Goal: Use online tool/utility: Utilize a website feature to perform a specific function

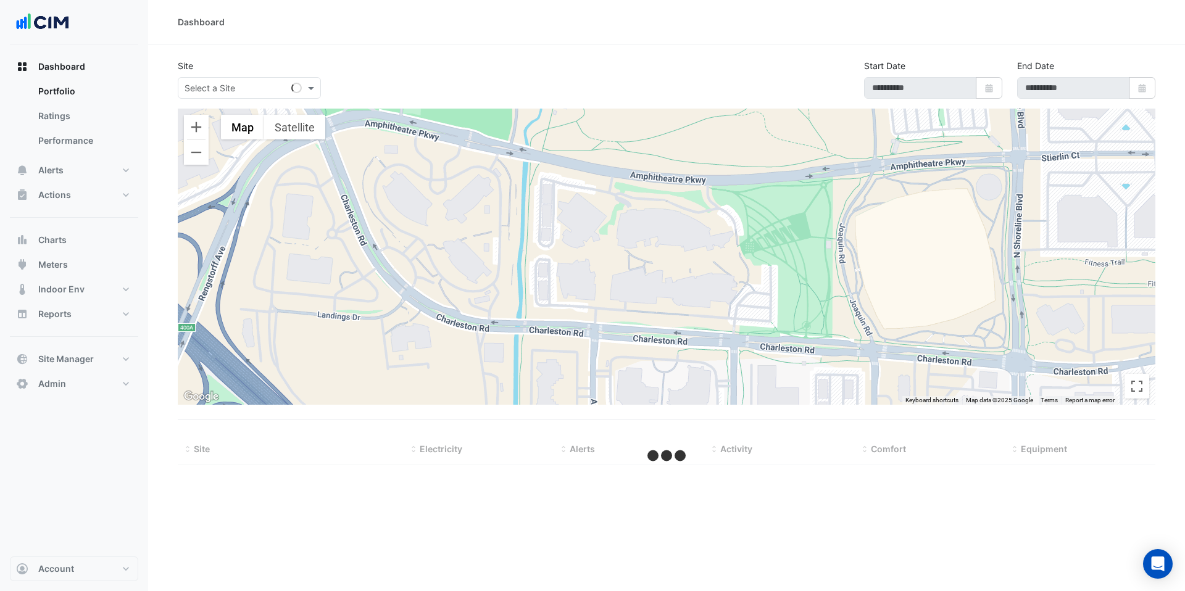
select select "***"
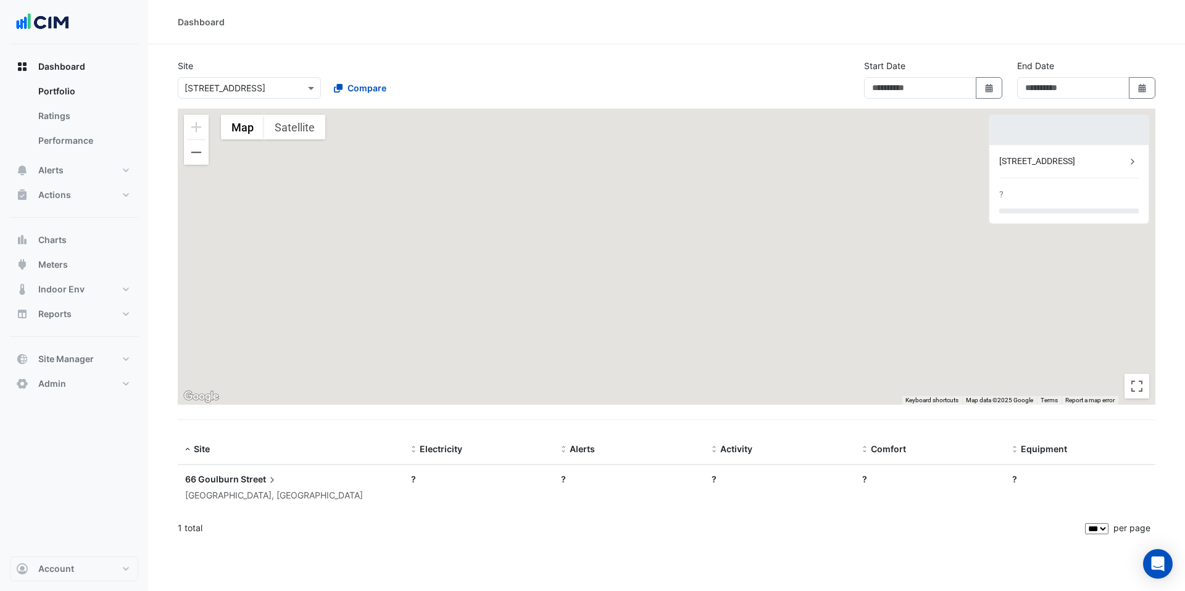
type input "**********"
click at [253, 84] on input "text" at bounding box center [237, 88] width 105 height 13
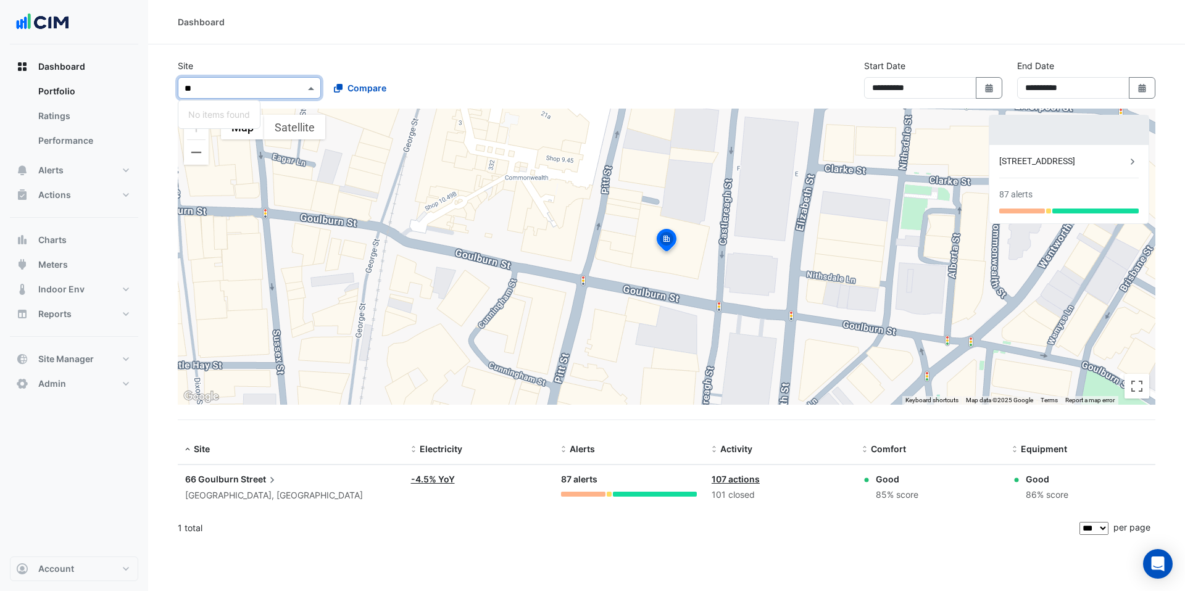
type input "*"
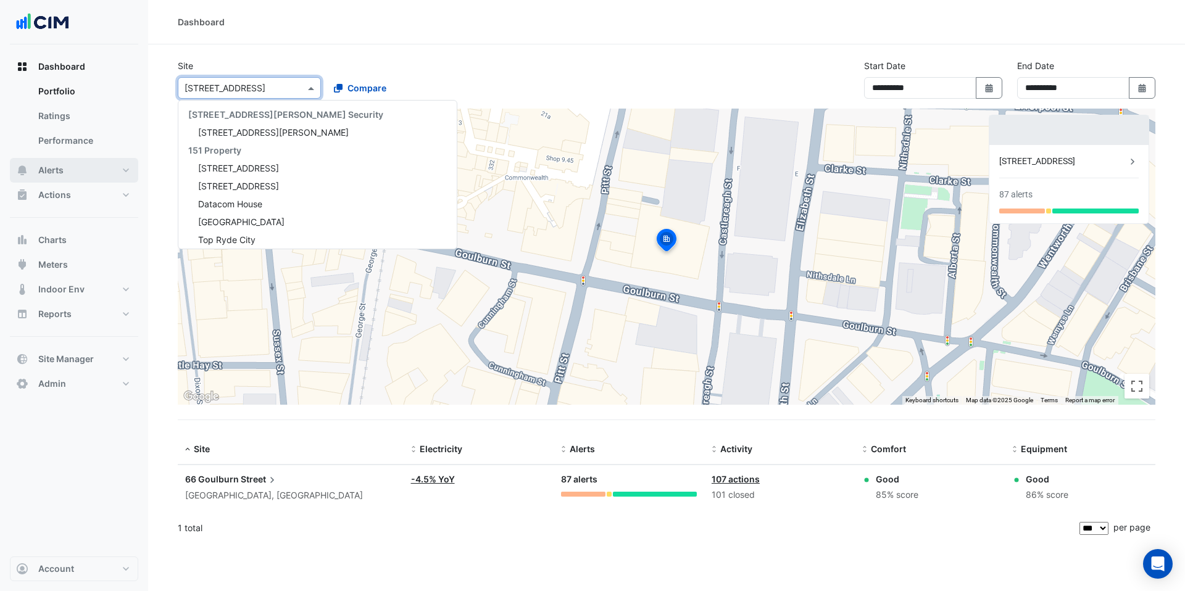
click at [60, 166] on span "Alerts" at bounding box center [50, 170] width 25 height 12
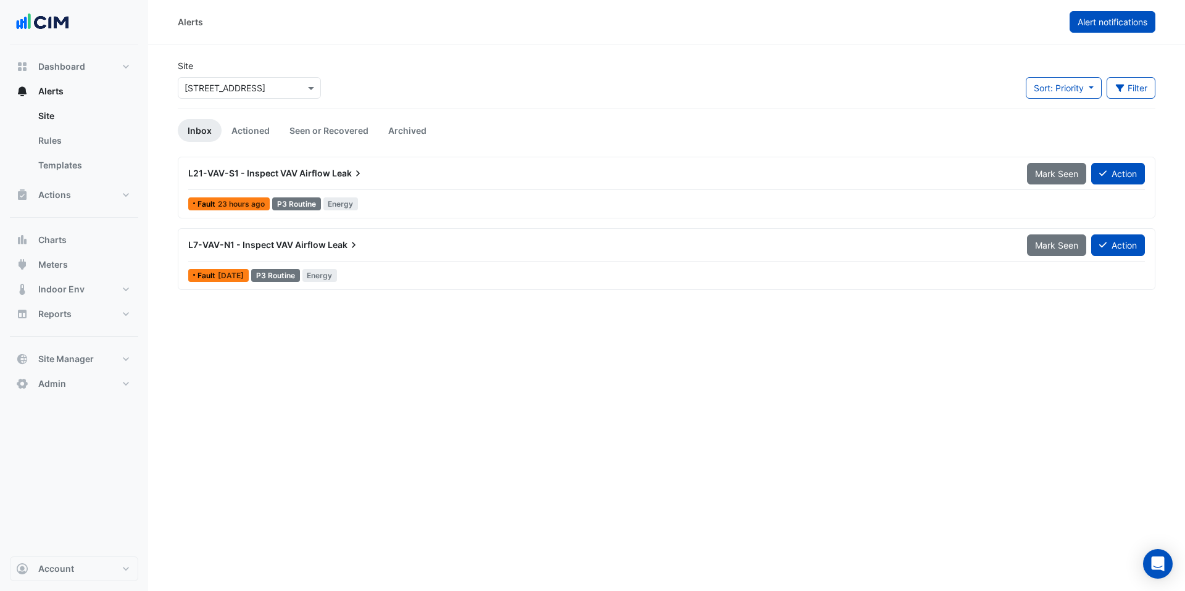
click at [1089, 12] on button "Alert notifications" at bounding box center [1113, 22] width 86 height 22
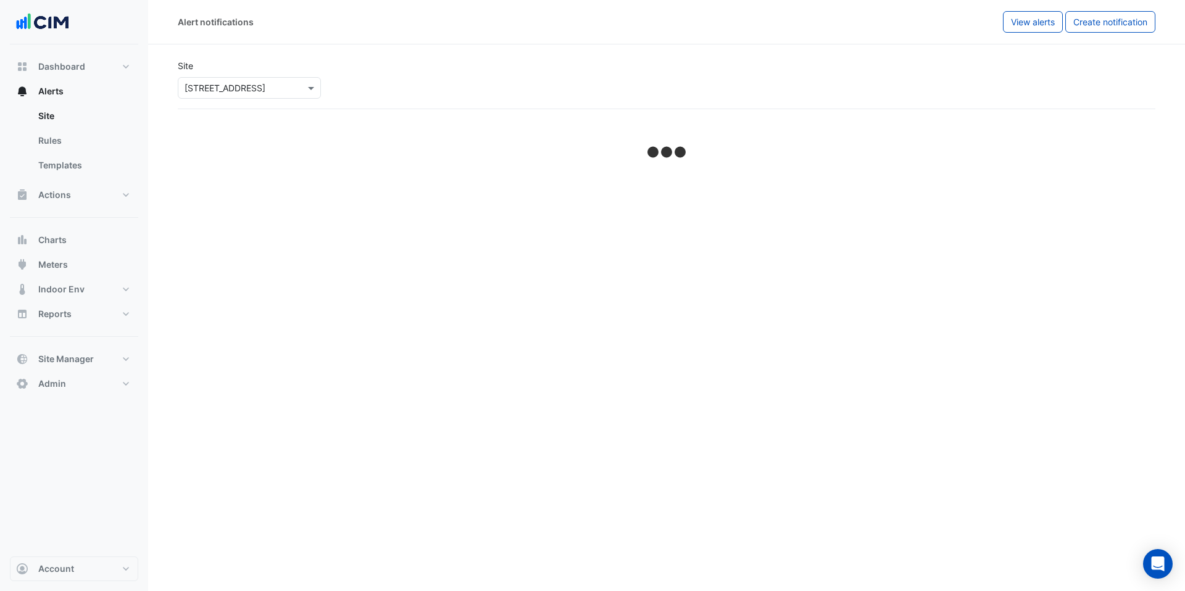
select select "******"
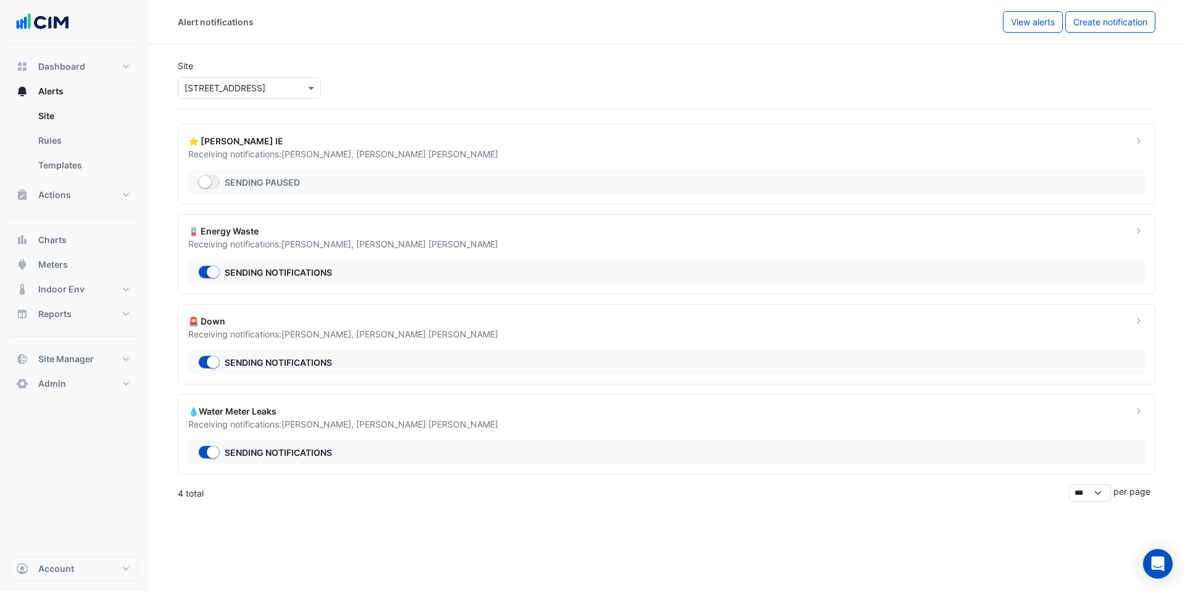
click at [234, 88] on input "text" at bounding box center [237, 88] width 105 height 13
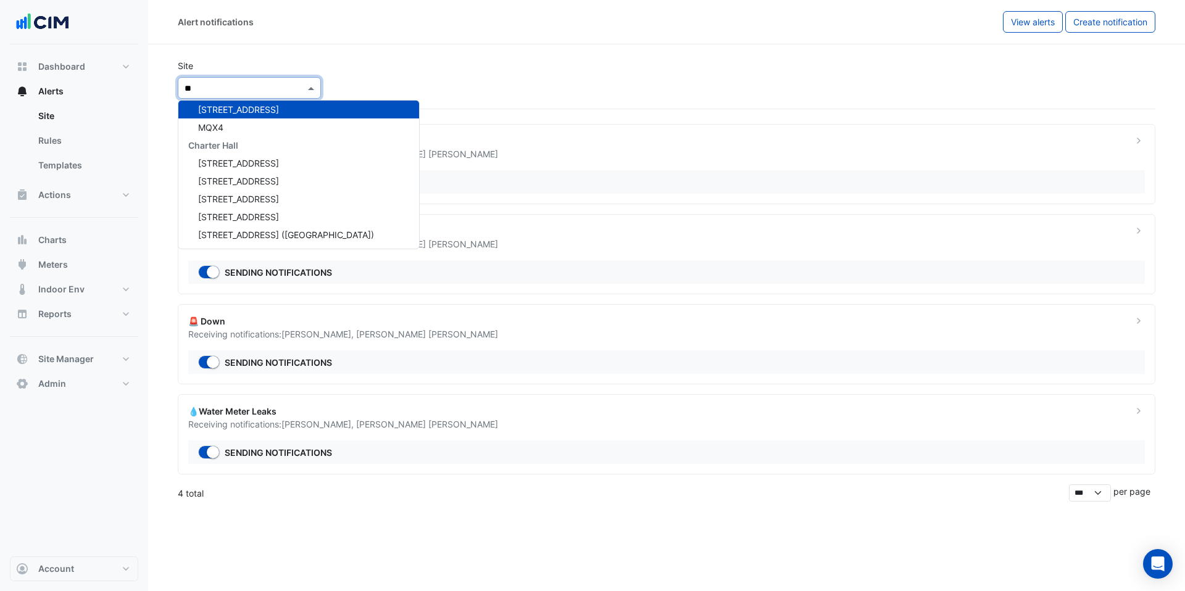
type input "***"
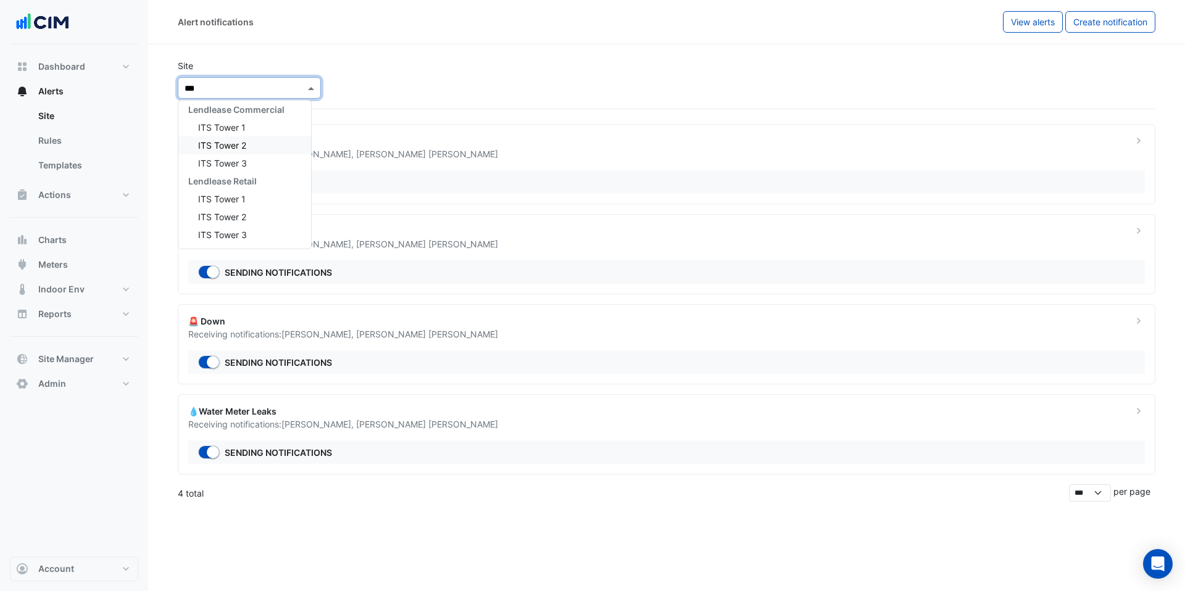
click at [241, 147] on span "ITS Tower 2" at bounding box center [222, 145] width 48 height 10
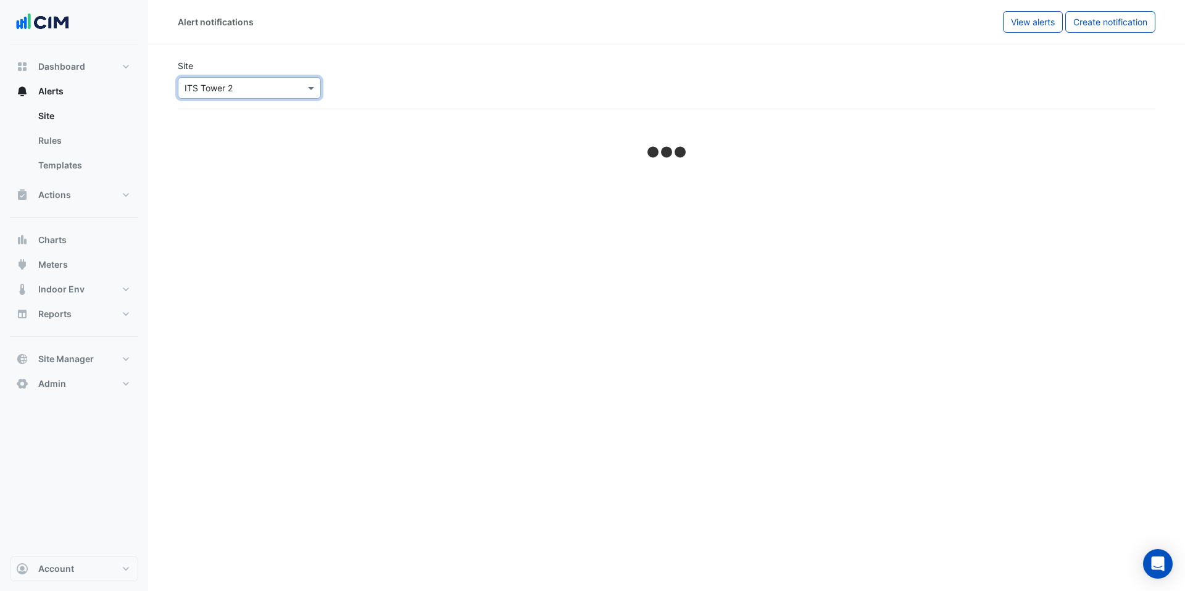
select select "******"
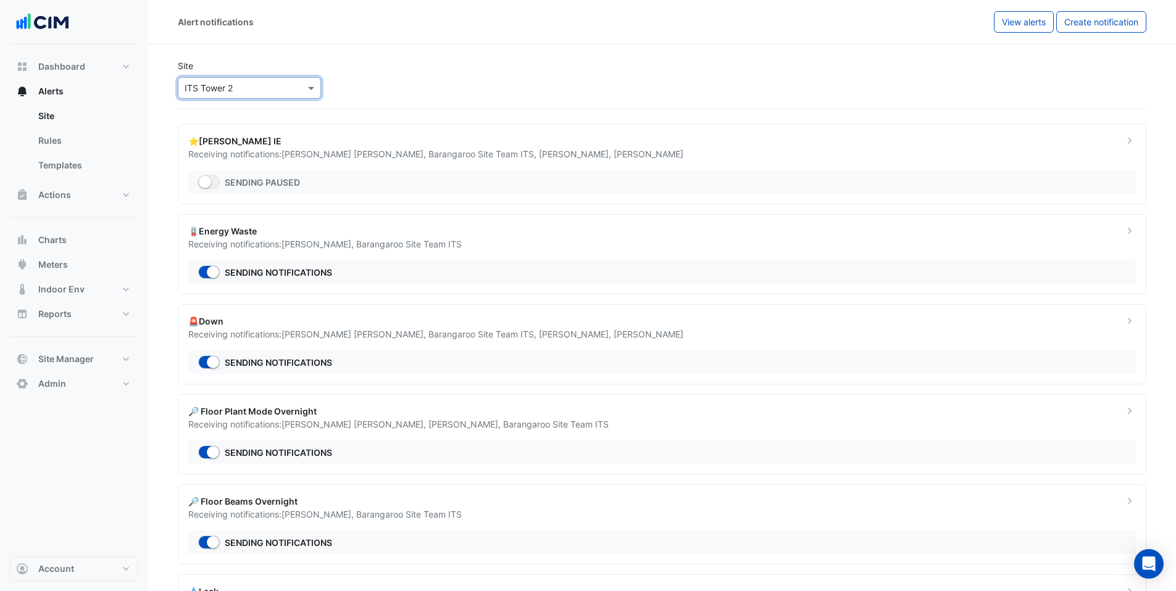
click at [383, 251] on div "🪫Energy Waste Receiving notifications: Manuel Margelis , Barangaroo Site Team I…" at bounding box center [662, 254] width 968 height 80
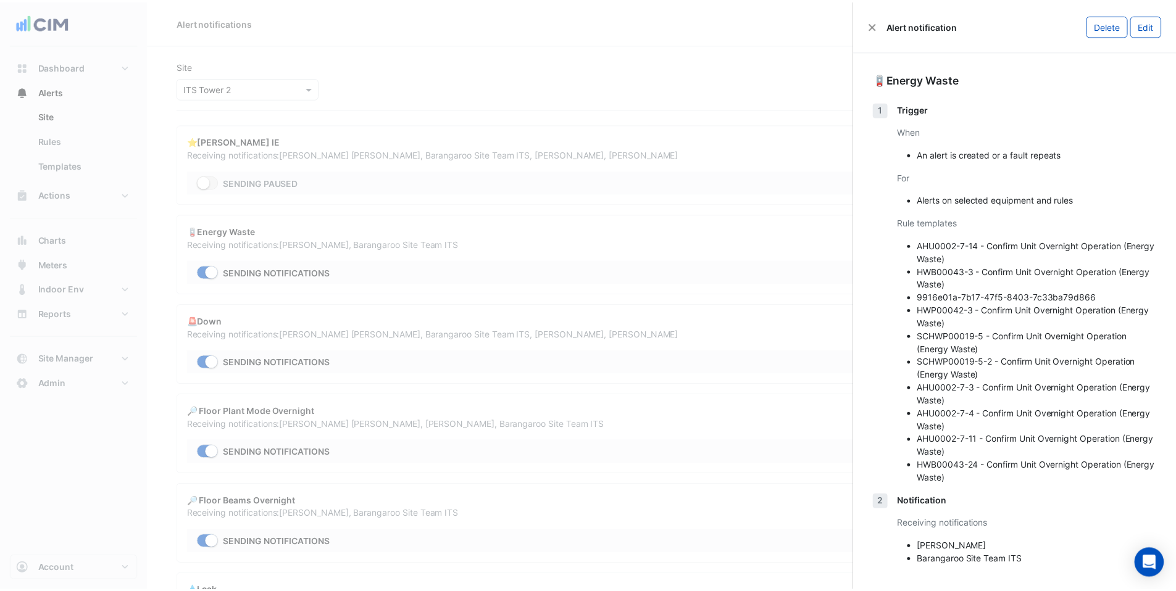
scroll to position [6, 0]
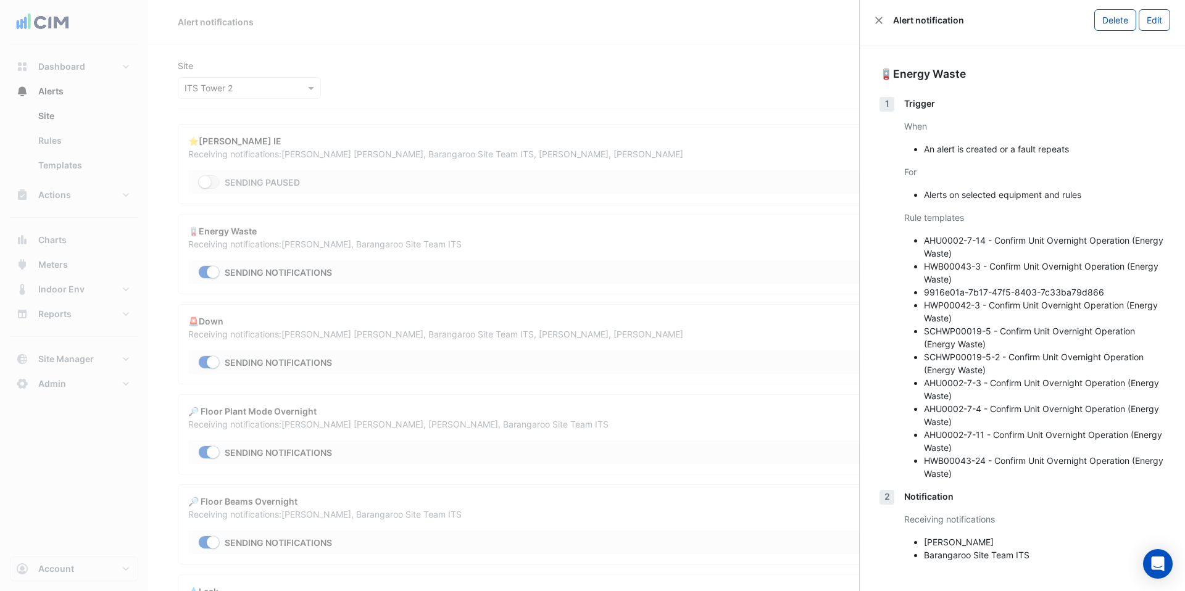
click at [818, 251] on ngb-offcanvas-backdrop at bounding box center [592, 295] width 1185 height 591
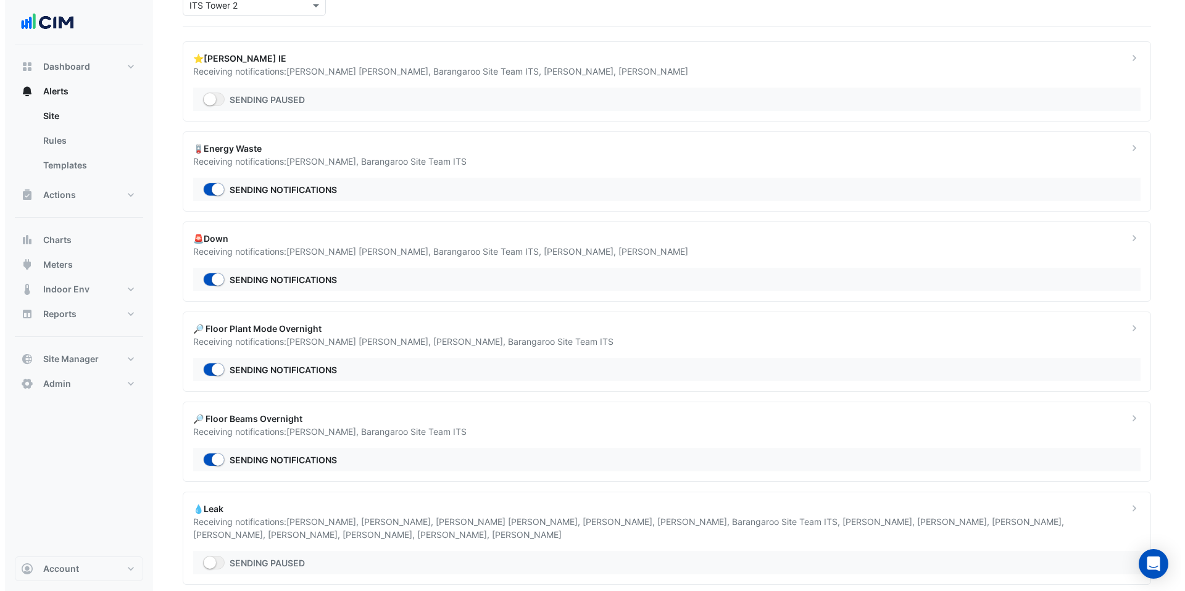
scroll to position [104, 0]
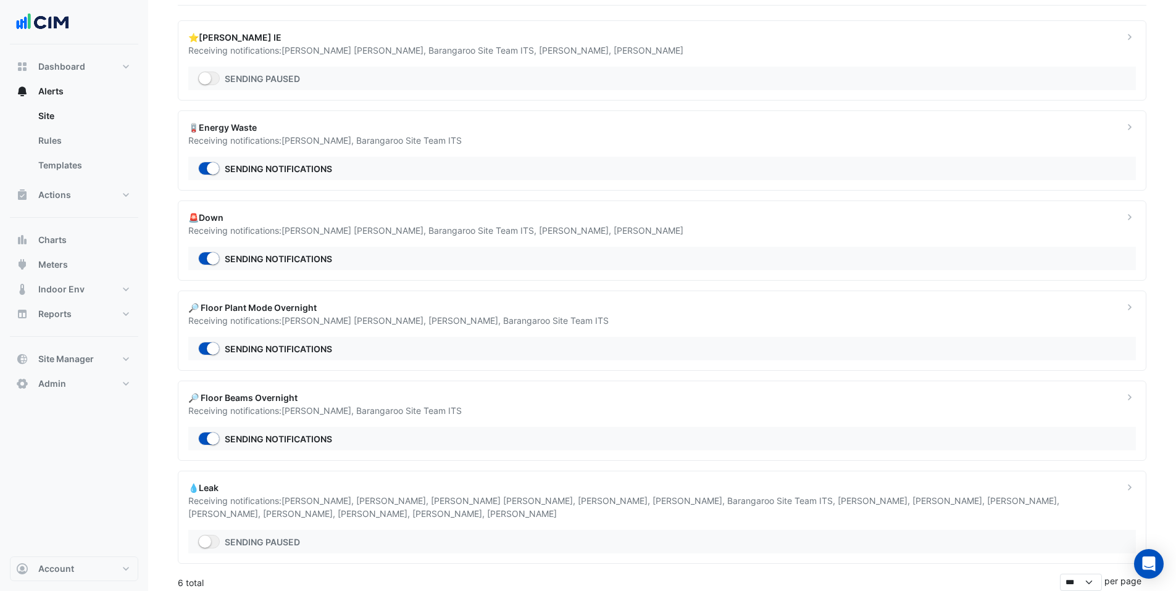
click at [520, 508] on div "Receiving notifications: Damian White , David Choi , Jared Sue , Benjamin Clowe…" at bounding box center [648, 507] width 920 height 26
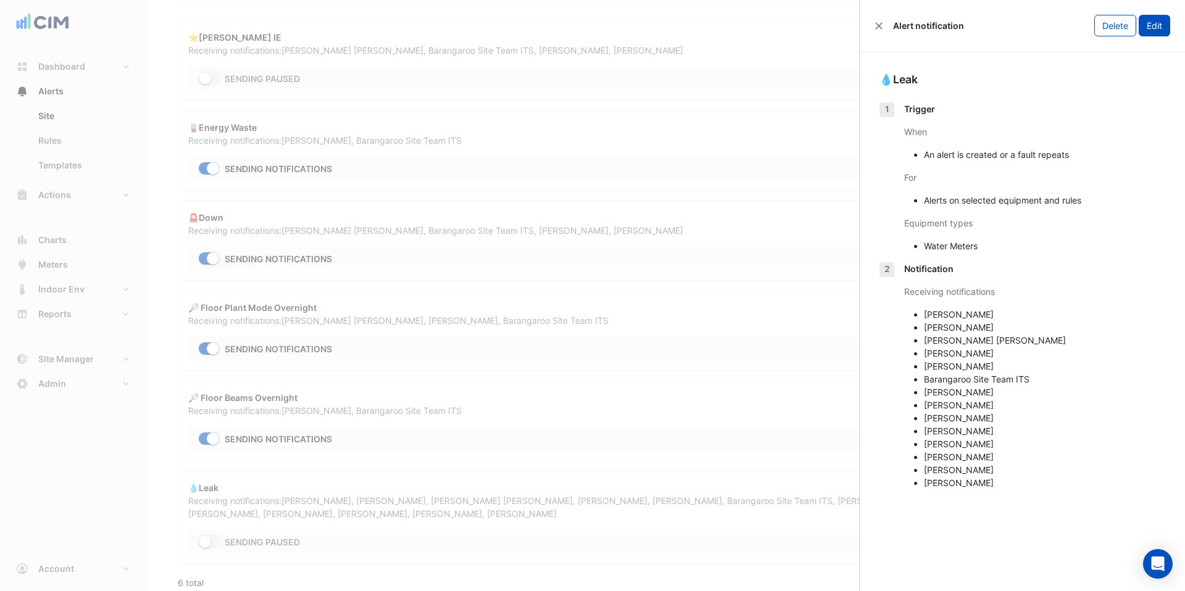
click at [1150, 32] on button "Edit" at bounding box center [1154, 26] width 31 height 22
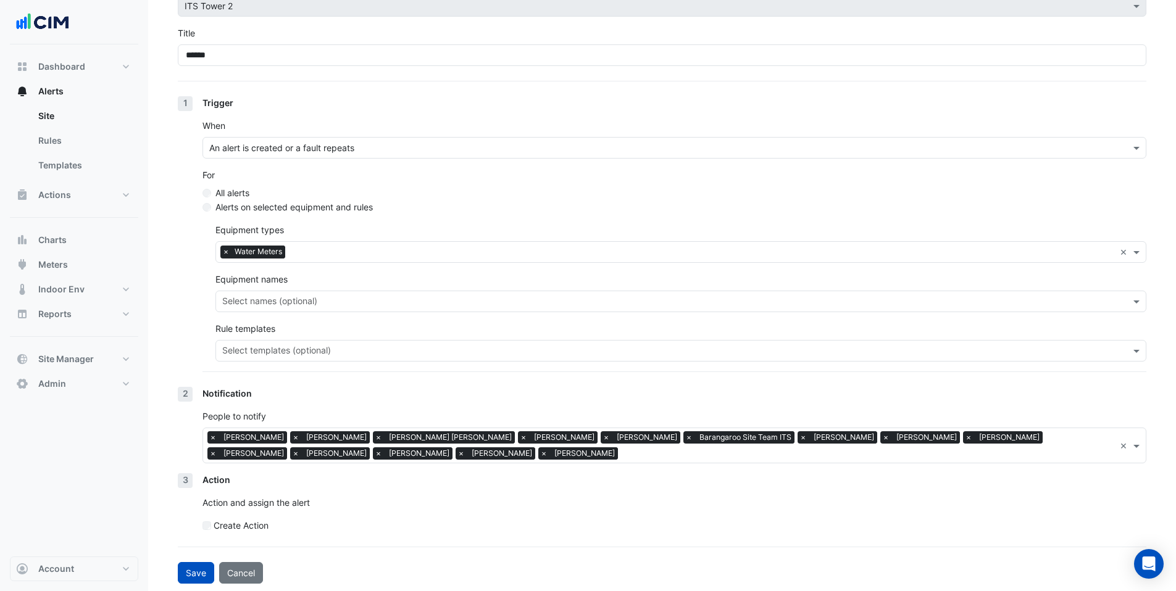
scroll to position [85, 0]
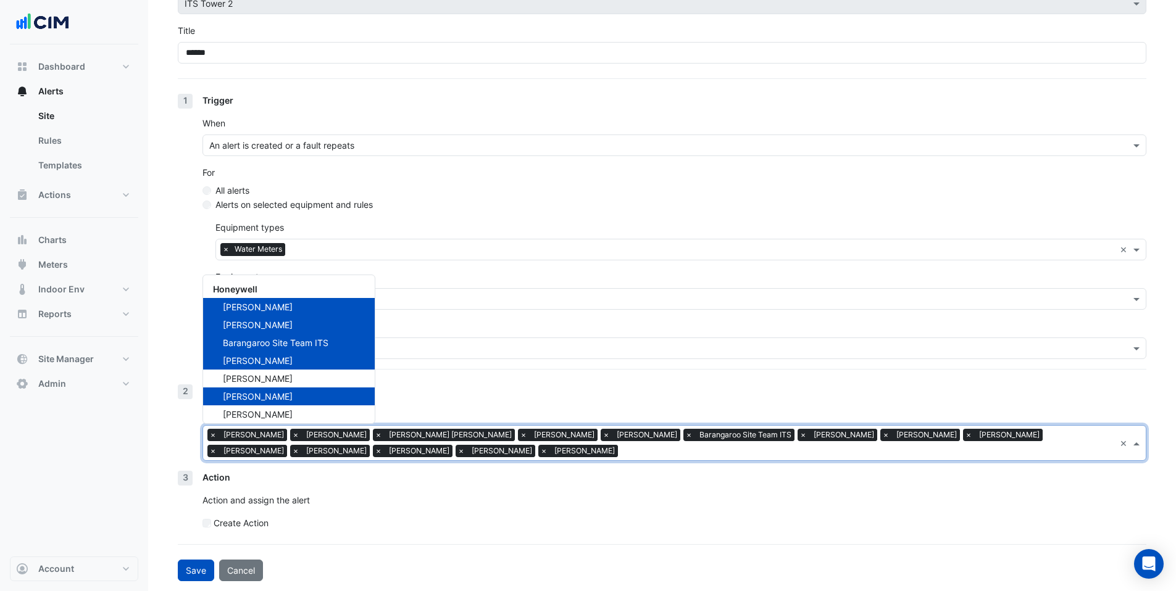
click at [623, 451] on input "text" at bounding box center [869, 452] width 492 height 13
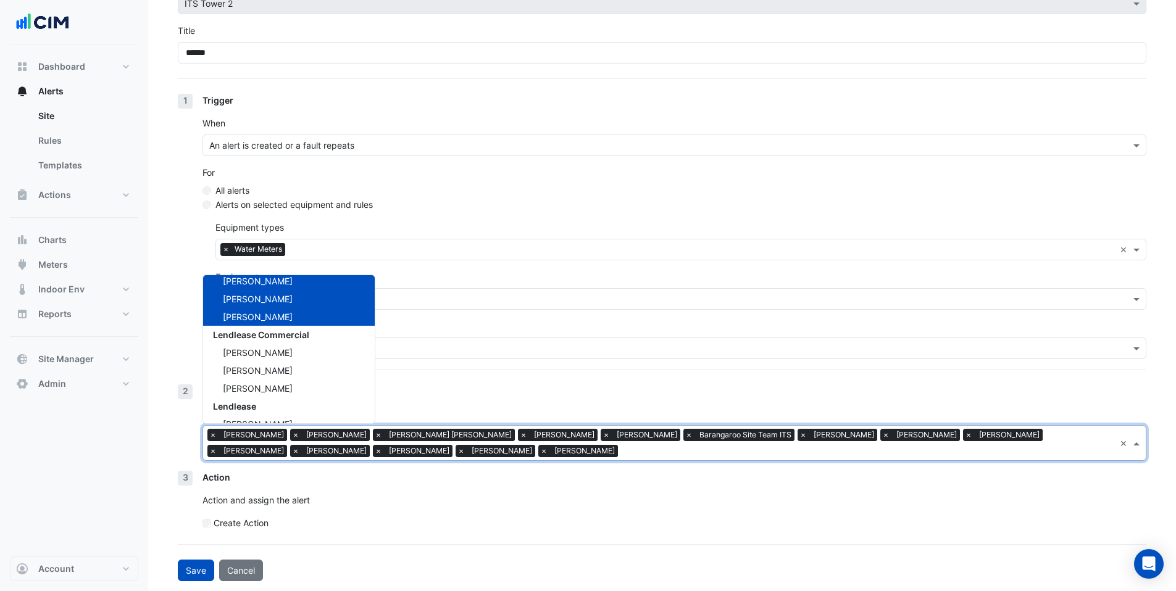
scroll to position [506, 0]
click at [438, 499] on p "Action and assign the alert" at bounding box center [674, 500] width 944 height 13
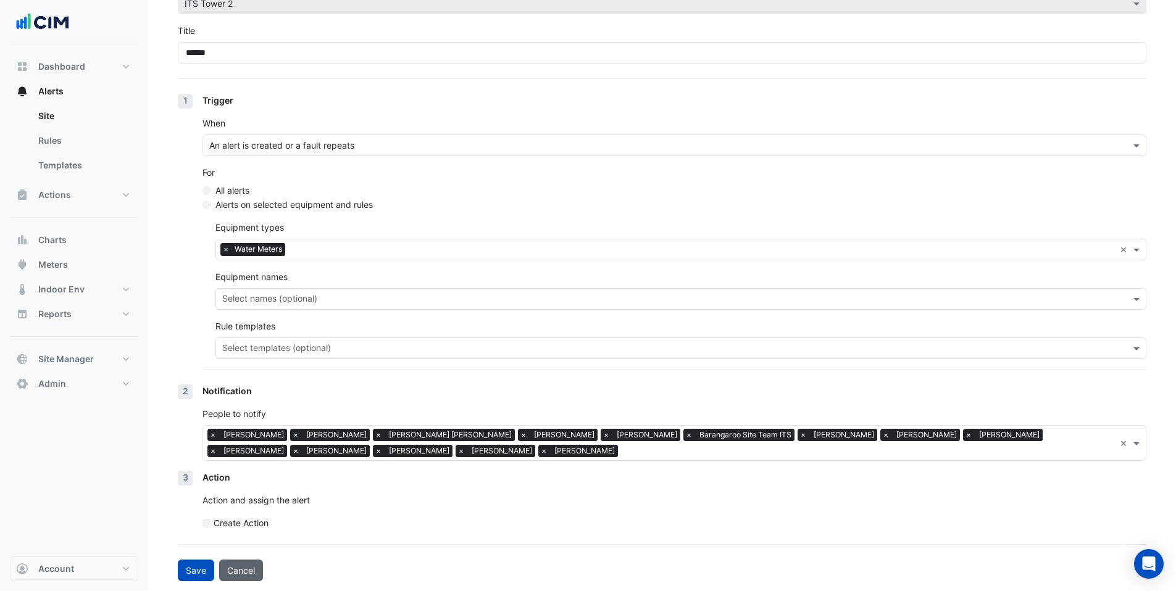
click at [257, 564] on button "Cancel" at bounding box center [241, 571] width 44 height 22
select select "******"
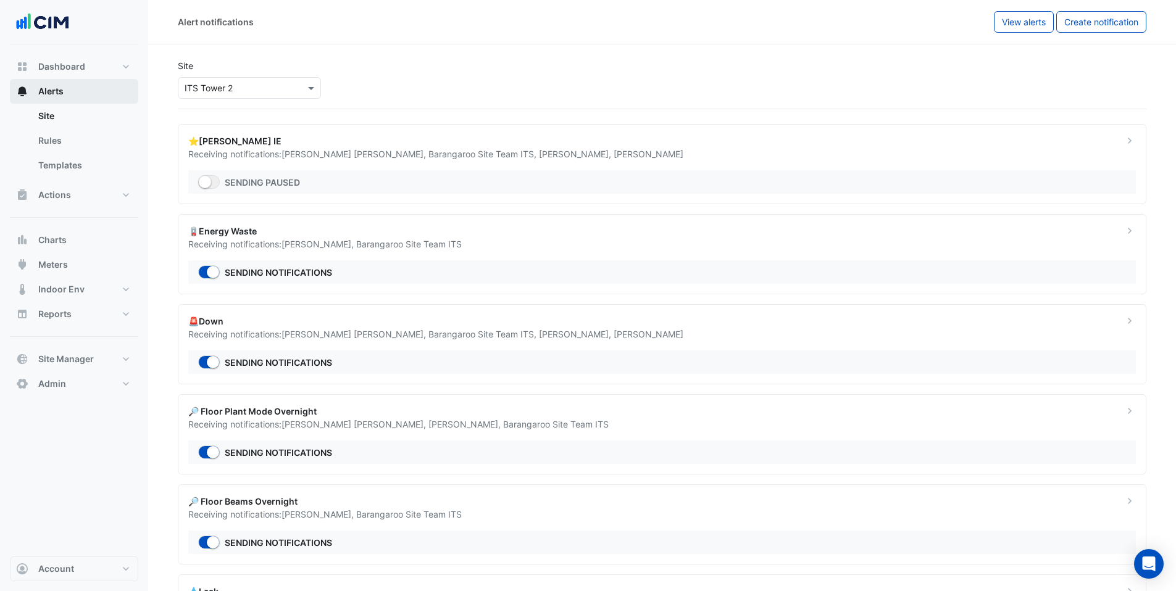
click at [76, 93] on button "Alerts" at bounding box center [74, 91] width 128 height 25
click at [80, 120] on link "Site" at bounding box center [83, 116] width 110 height 25
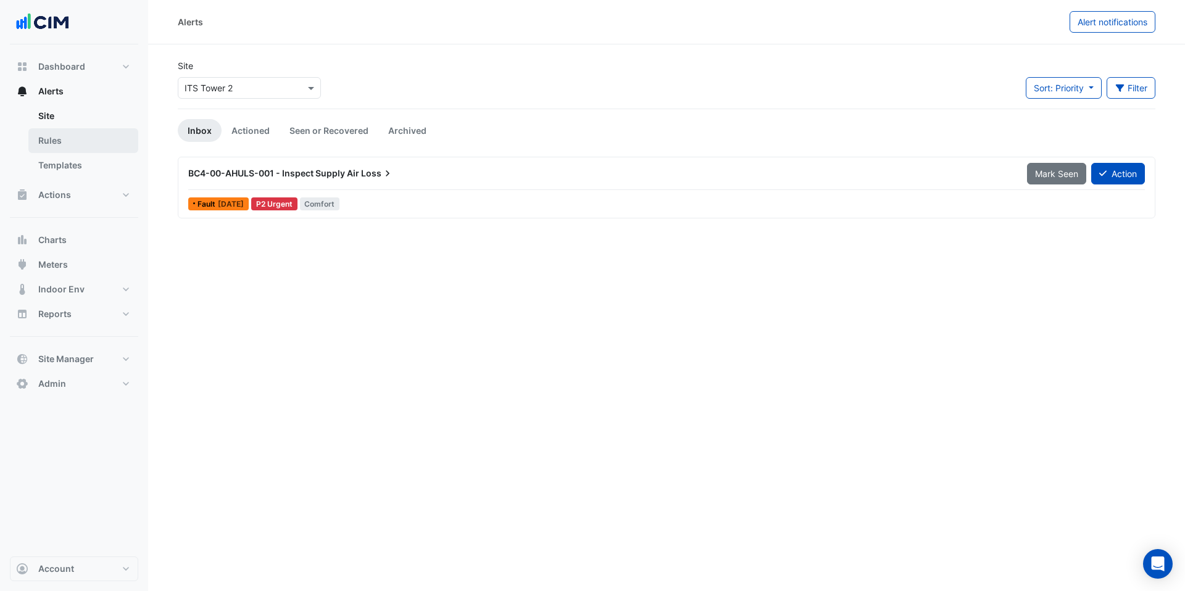
click at [91, 140] on link "Rules" at bounding box center [83, 140] width 110 height 25
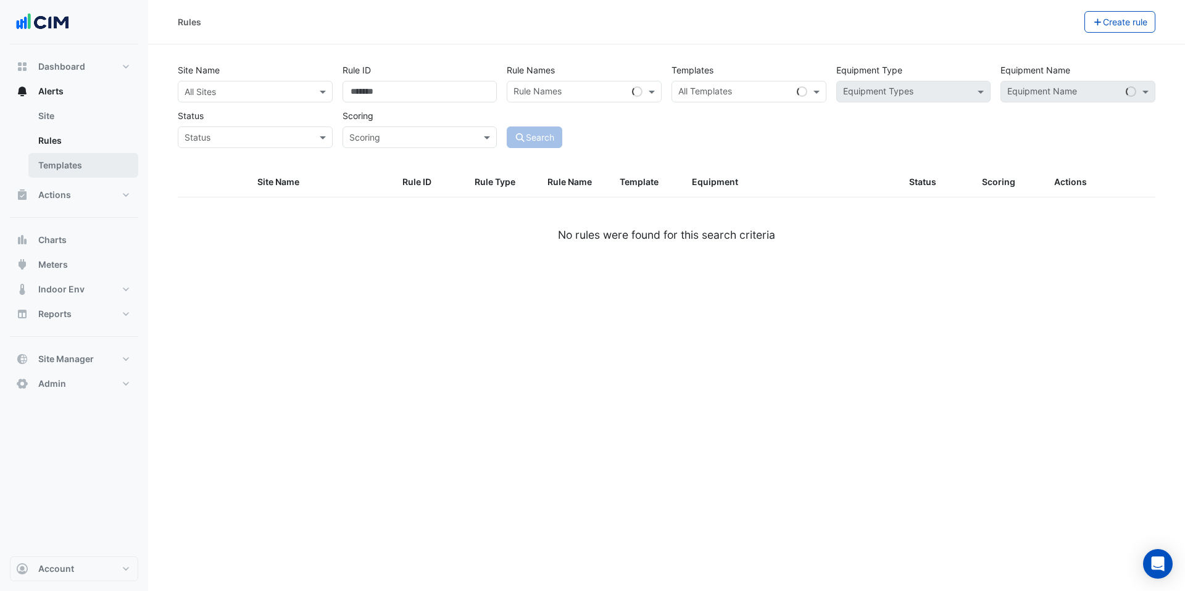
click at [89, 170] on link "Templates" at bounding box center [83, 165] width 110 height 25
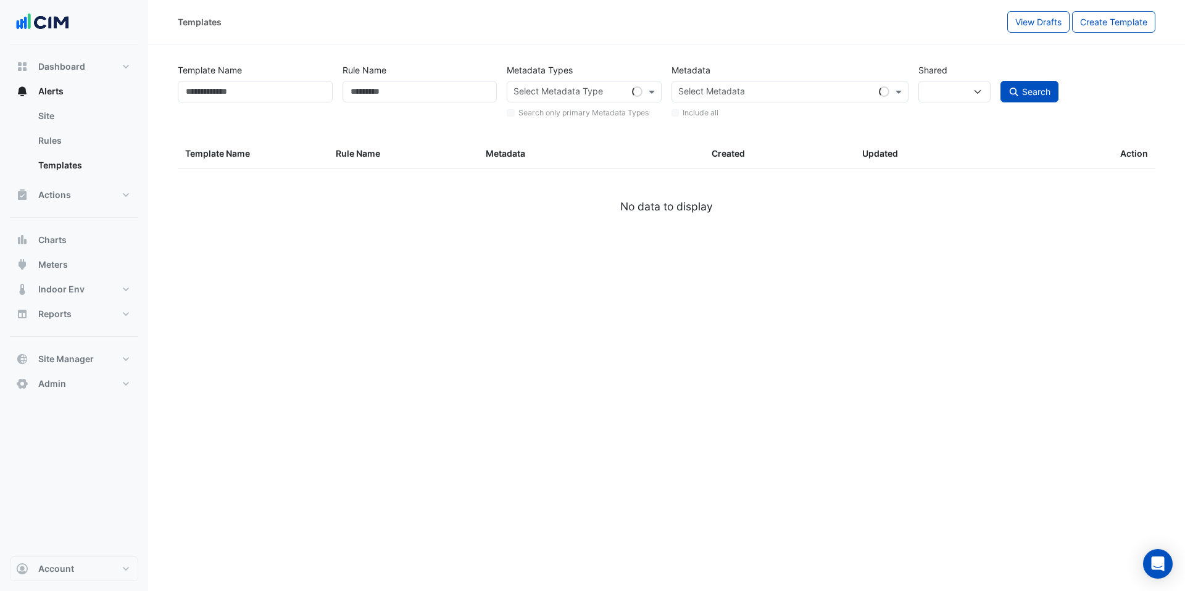
select select
select select "***"
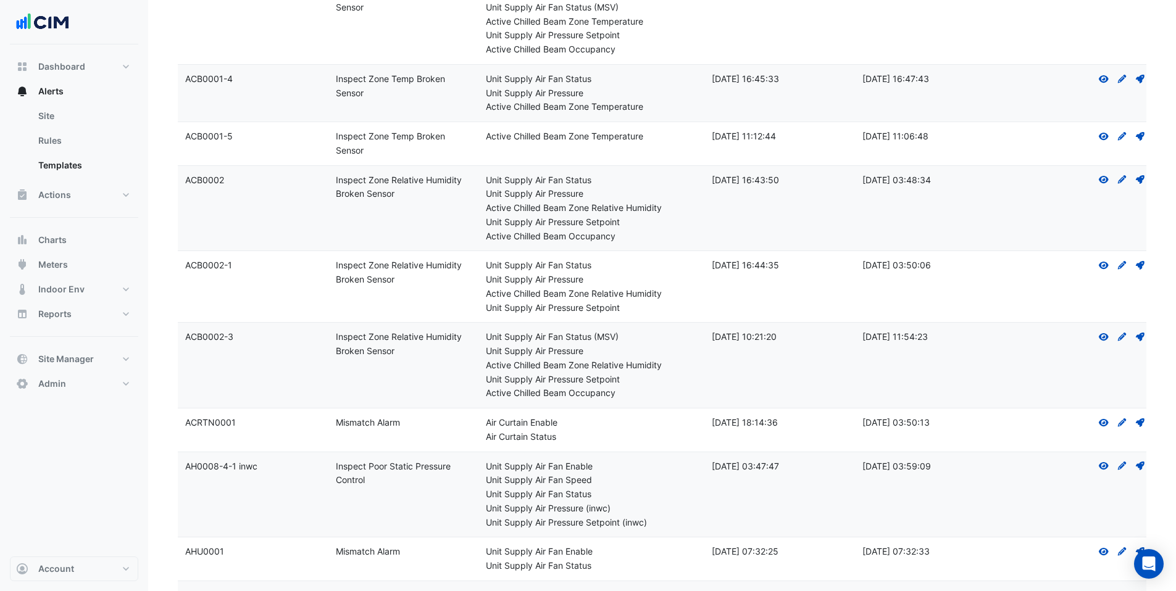
scroll to position [863, 0]
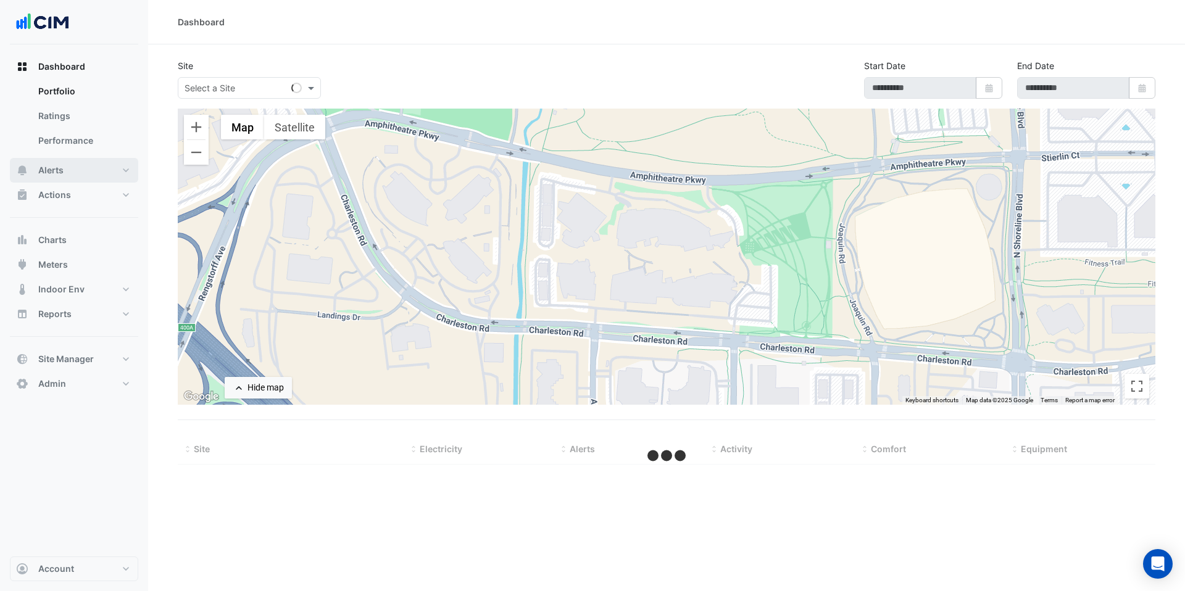
select select "***"
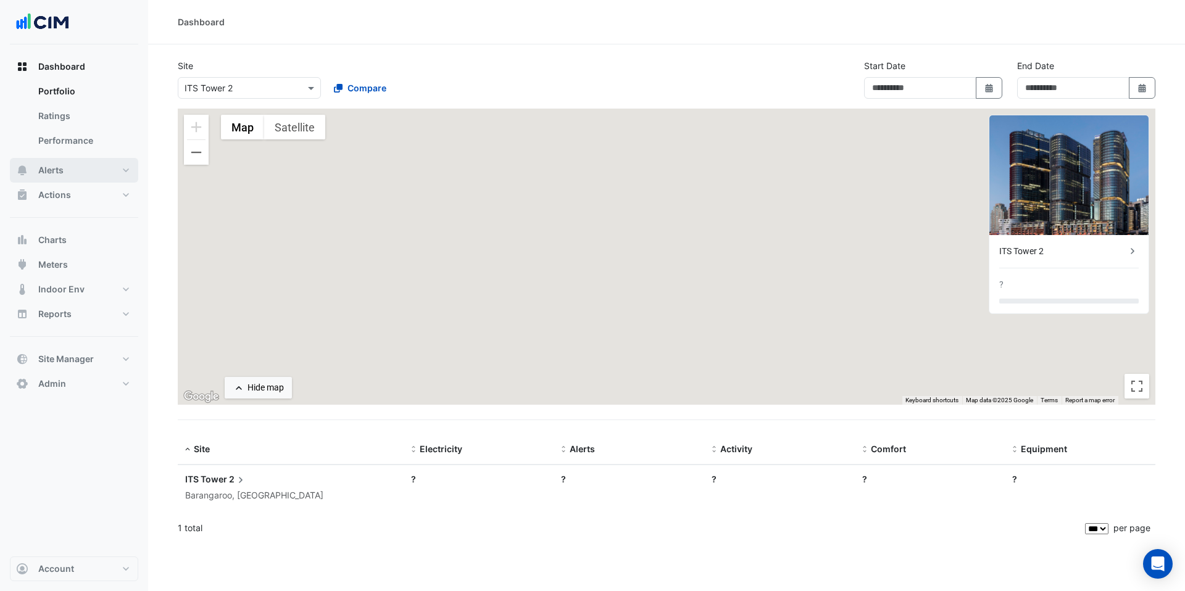
type input "**********"
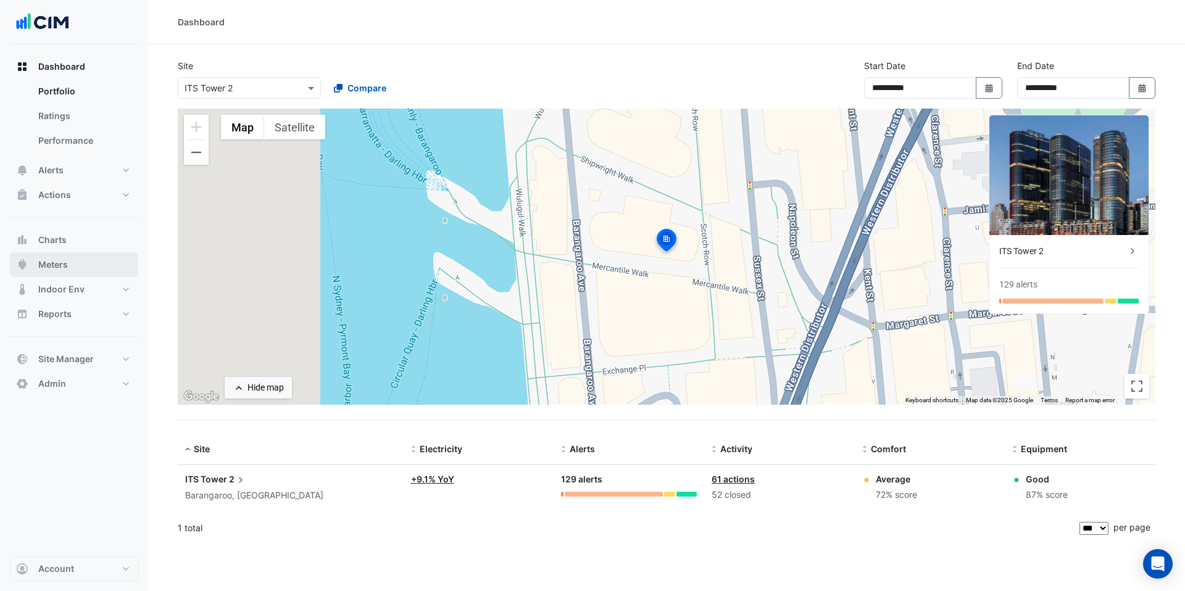
click at [61, 268] on span "Meters" at bounding box center [53, 265] width 30 height 12
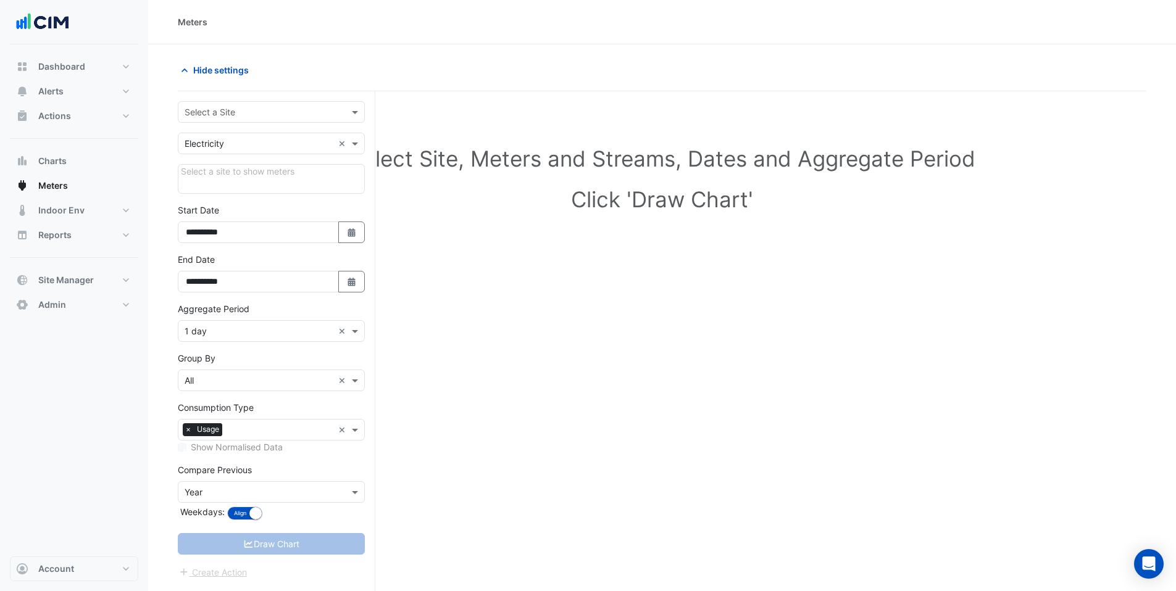
click at [212, 109] on input "text" at bounding box center [259, 112] width 149 height 13
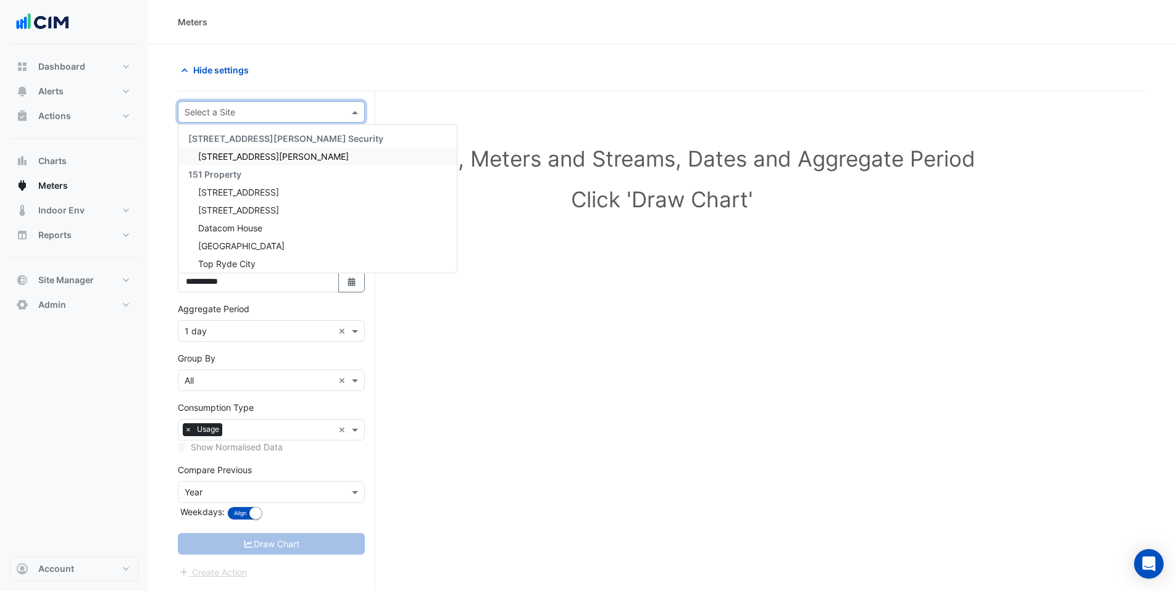
click at [672, 141] on div "Select Site, Meters and Streams, Dates and Aggregate Period Click 'Draw Chart'" at bounding box center [662, 181] width 968 height 151
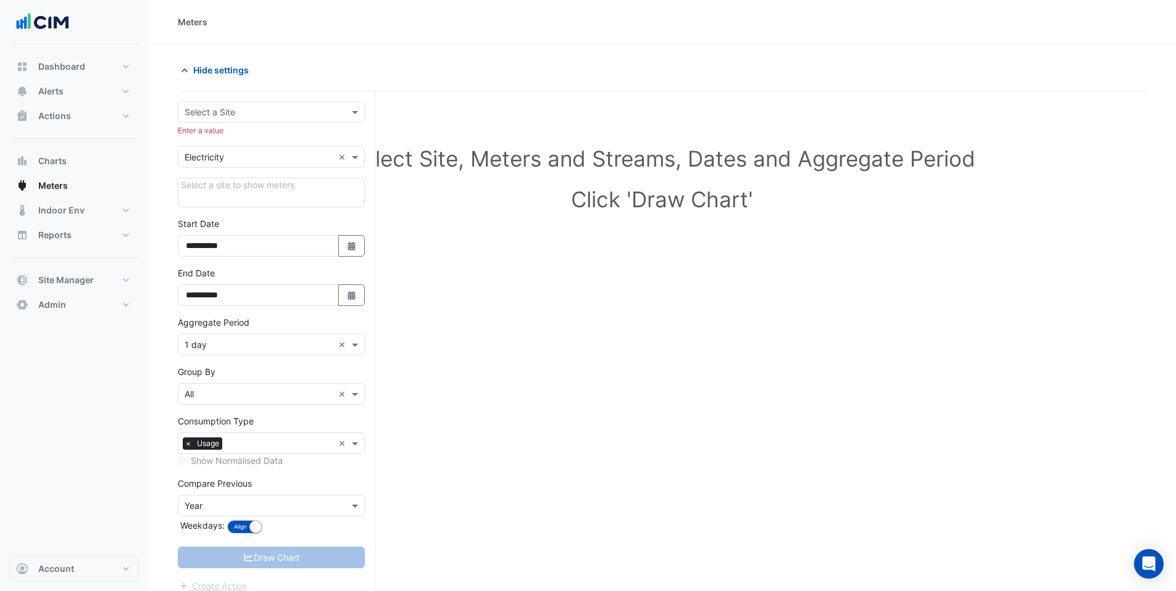
click at [604, 278] on div "Select Site, Meters and Streams, Dates and Aggregate Period Click 'Draw Chart'" at bounding box center [662, 372] width 968 height 532
click at [257, 113] on input "text" at bounding box center [259, 112] width 149 height 13
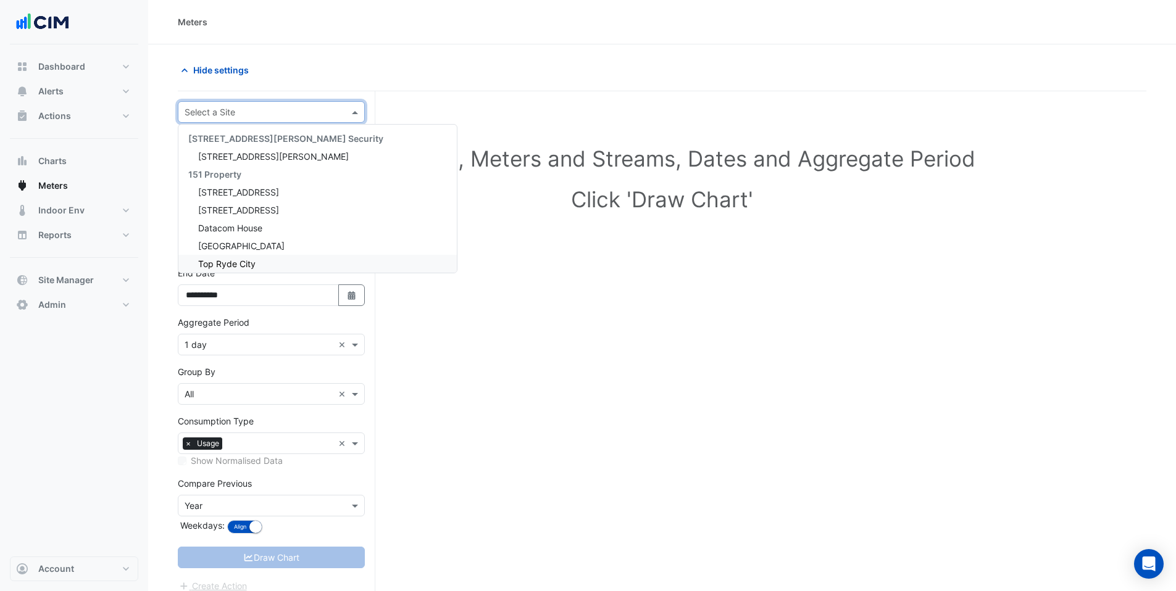
click at [314, 111] on input "text" at bounding box center [259, 112] width 149 height 13
type input "*"
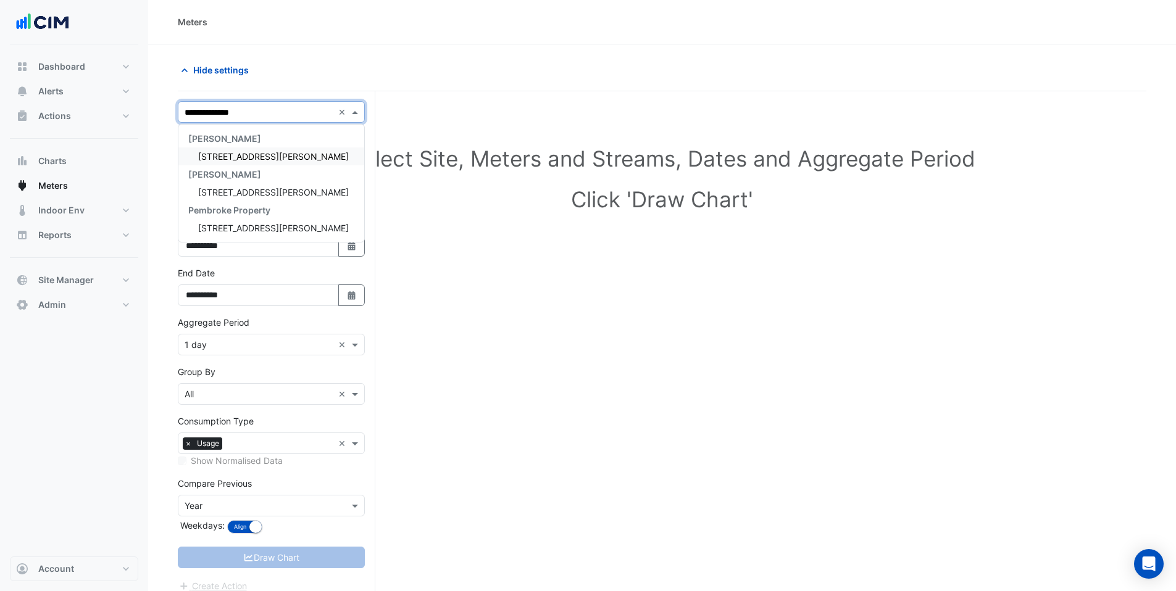
type input "**********"
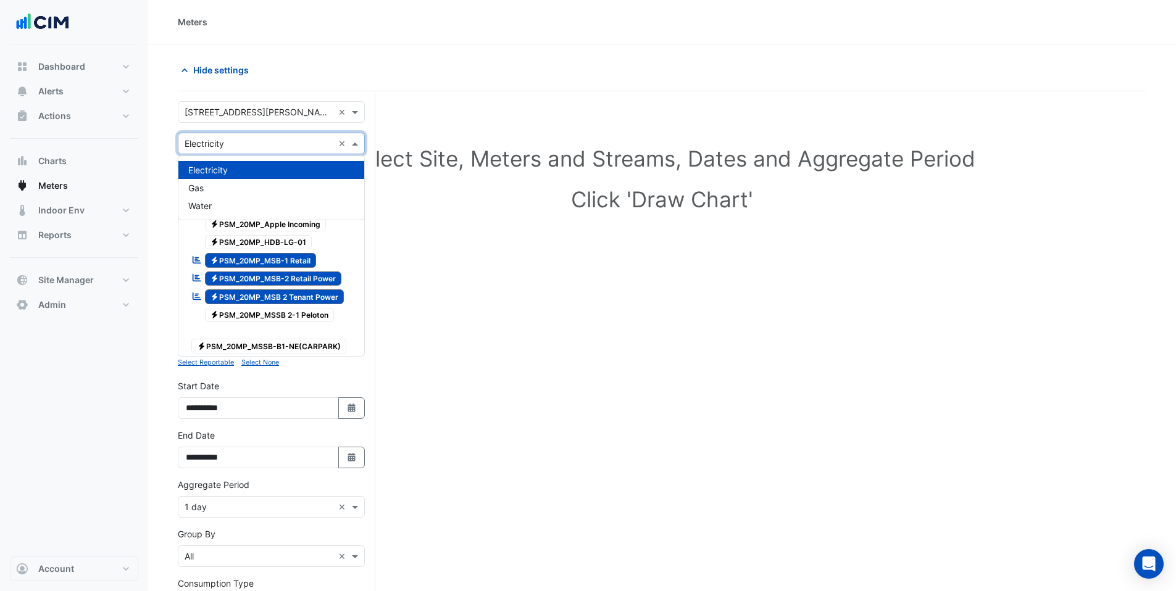
click at [221, 147] on input "text" at bounding box center [259, 144] width 149 height 13
click at [230, 190] on div "Gas" at bounding box center [271, 188] width 186 height 18
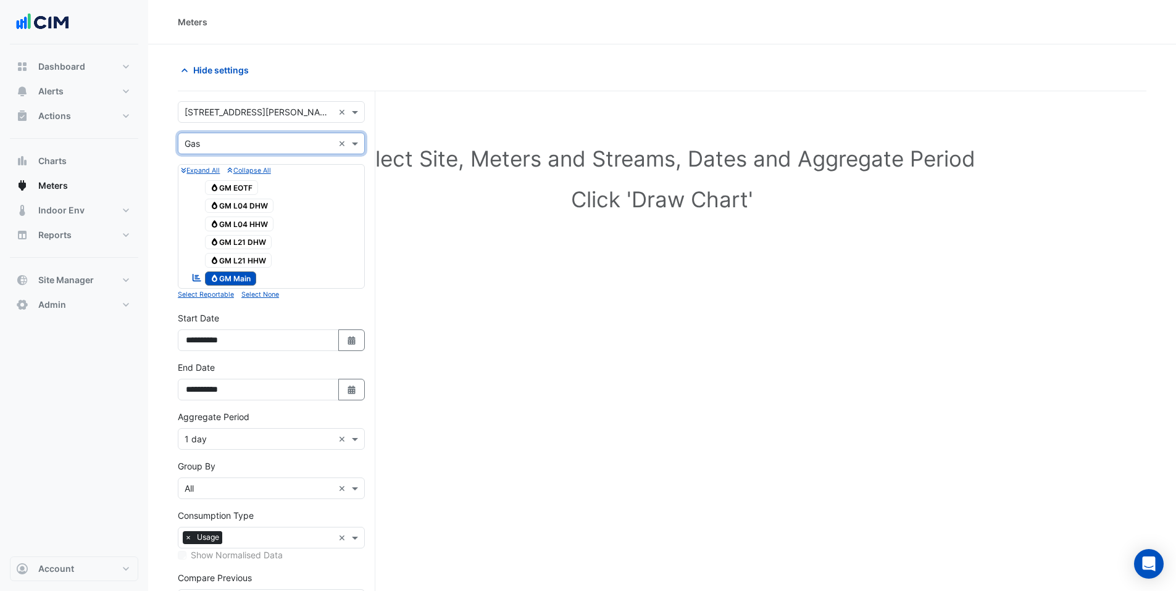
click at [206, 148] on input "text" at bounding box center [259, 144] width 149 height 13
click at [465, 238] on div "Select Site, Meters and Streams, Dates and Aggregate Period Click 'Draw Chart'" at bounding box center [662, 181] width 968 height 151
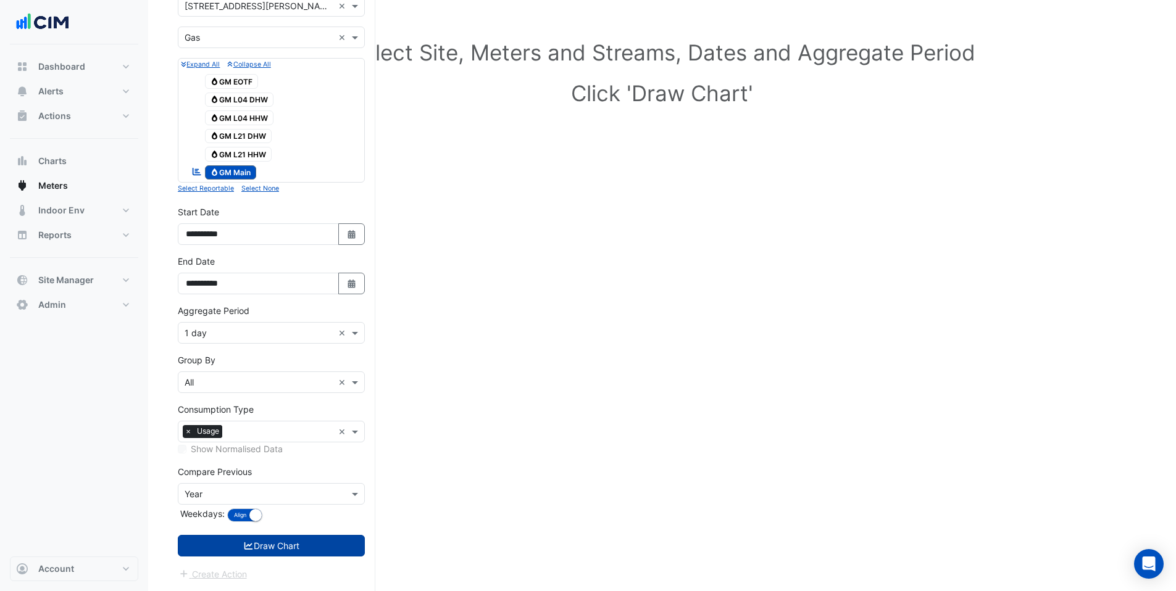
click at [286, 541] on button "Draw Chart" at bounding box center [271, 546] width 187 height 22
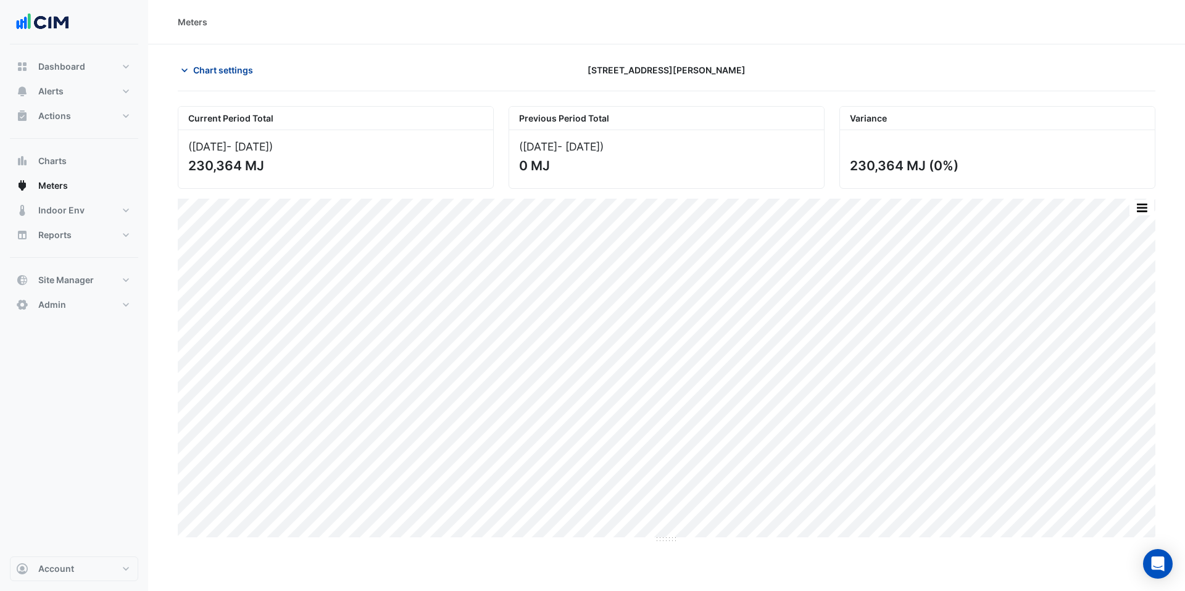
click at [222, 70] on span "Chart settings" at bounding box center [223, 70] width 60 height 13
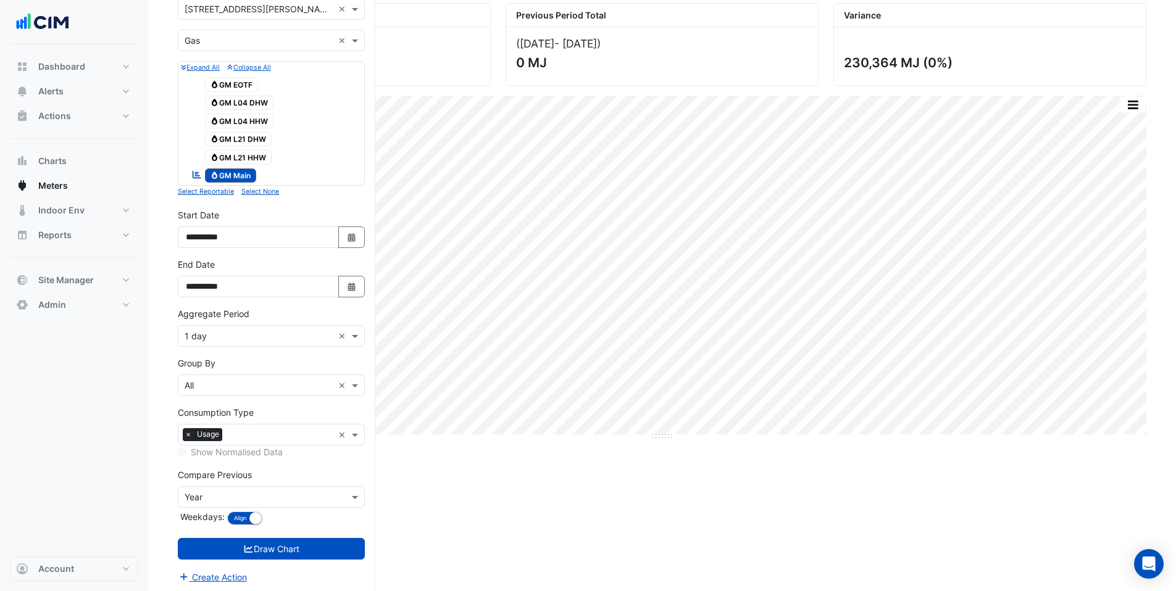
scroll to position [106, 0]
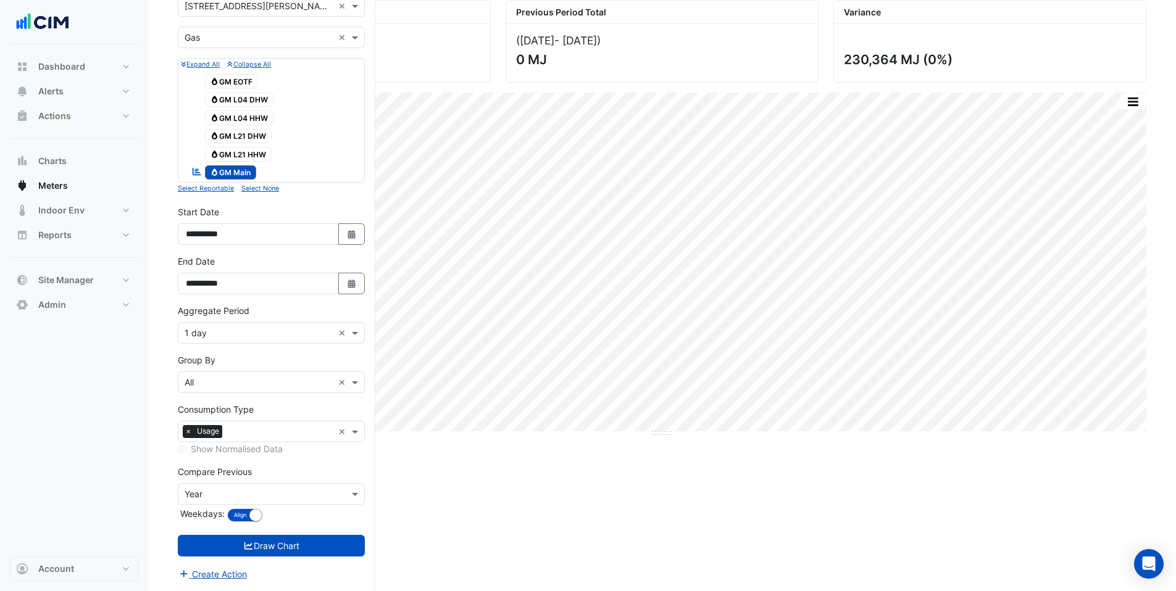
click at [431, 462] on div "Current Period Total ([DATE] - [DATE] ) 230,364 MJ Previous Period Total ([DATE…" at bounding box center [662, 295] width 968 height 591
click at [225, 11] on input "text" at bounding box center [259, 6] width 149 height 13
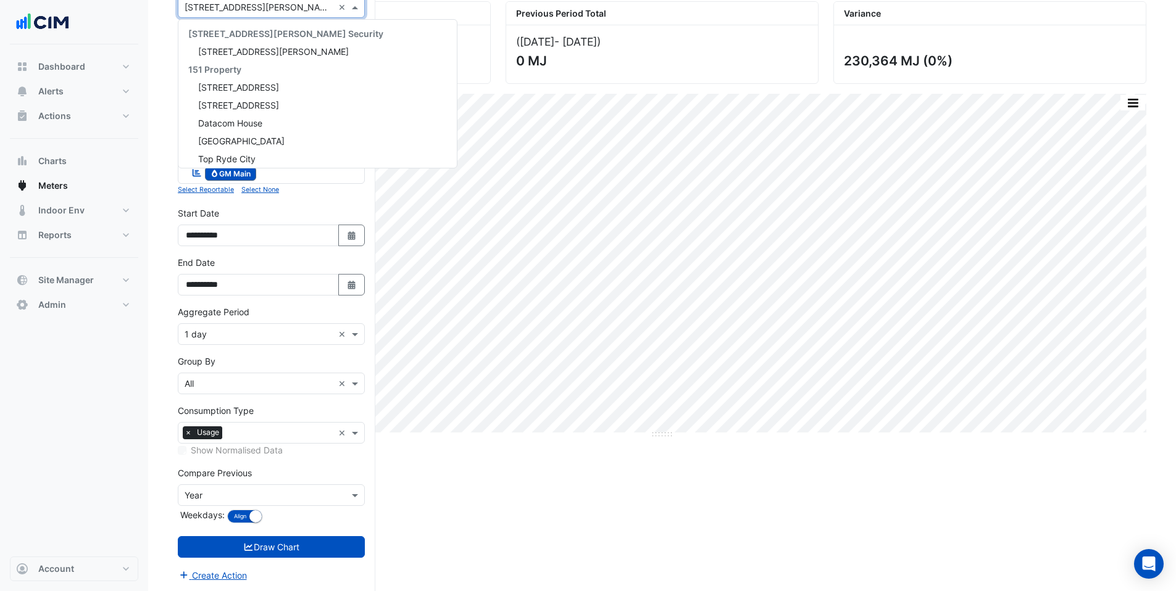
scroll to position [12050, 0]
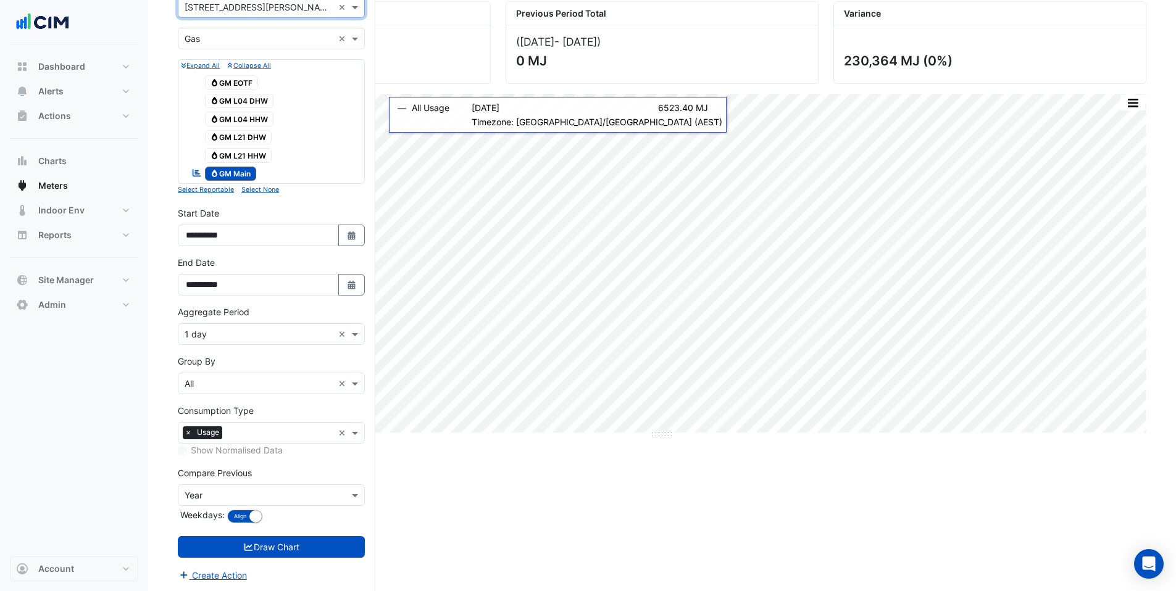
click at [208, 44] on input "text" at bounding box center [259, 39] width 149 height 13
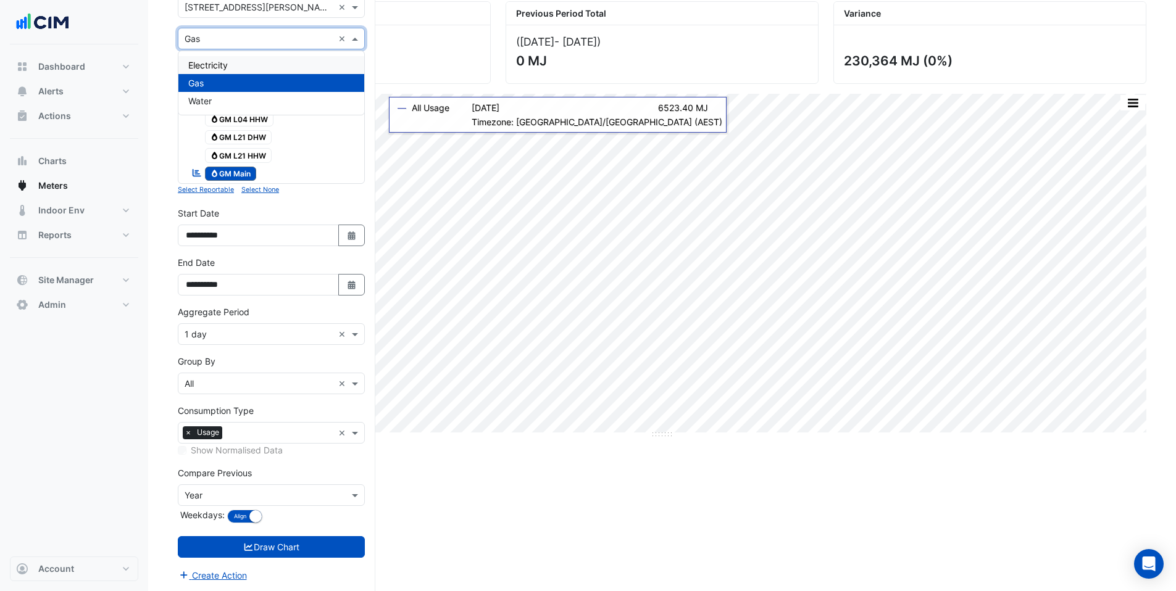
click at [208, 66] on span "Electricity" at bounding box center [207, 65] width 39 height 10
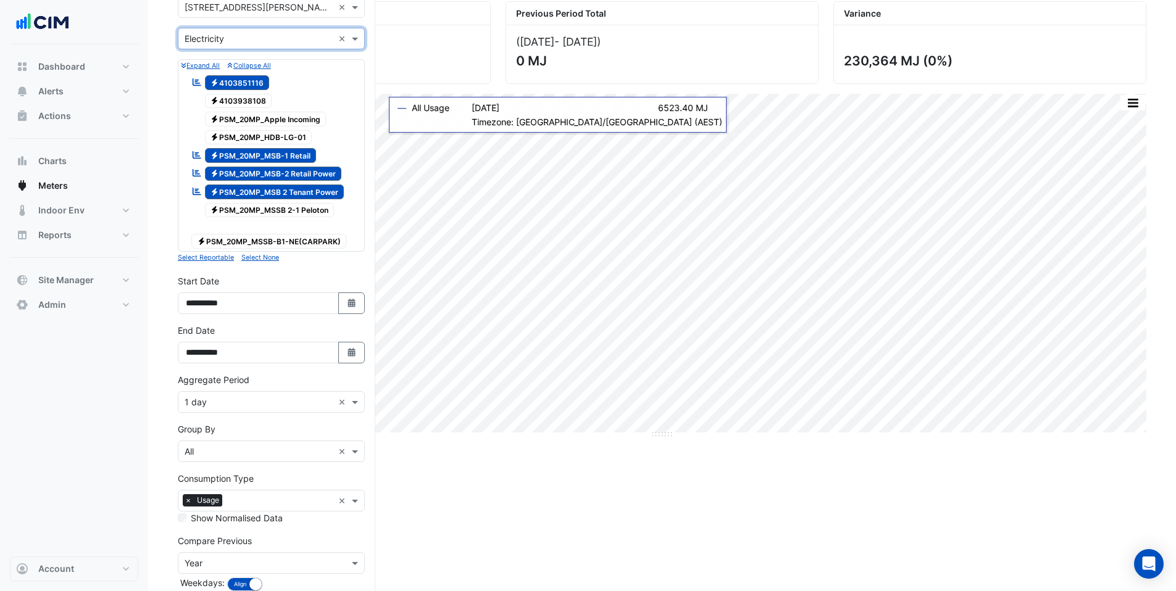
scroll to position [123, 0]
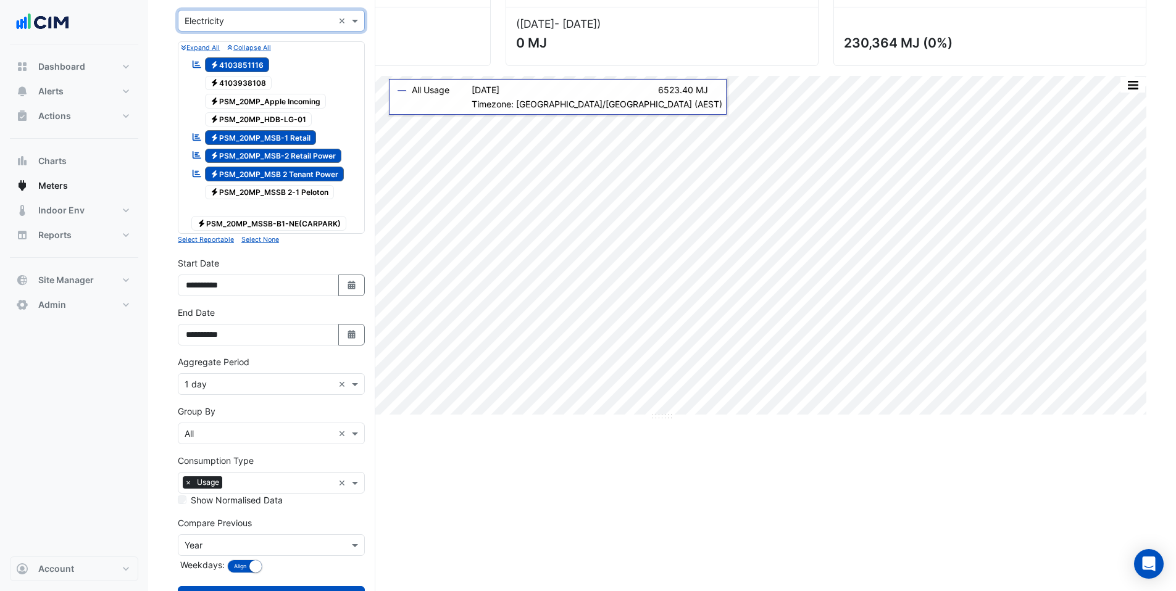
click at [206, 427] on div "Group By × All" at bounding box center [255, 433] width 155 height 13
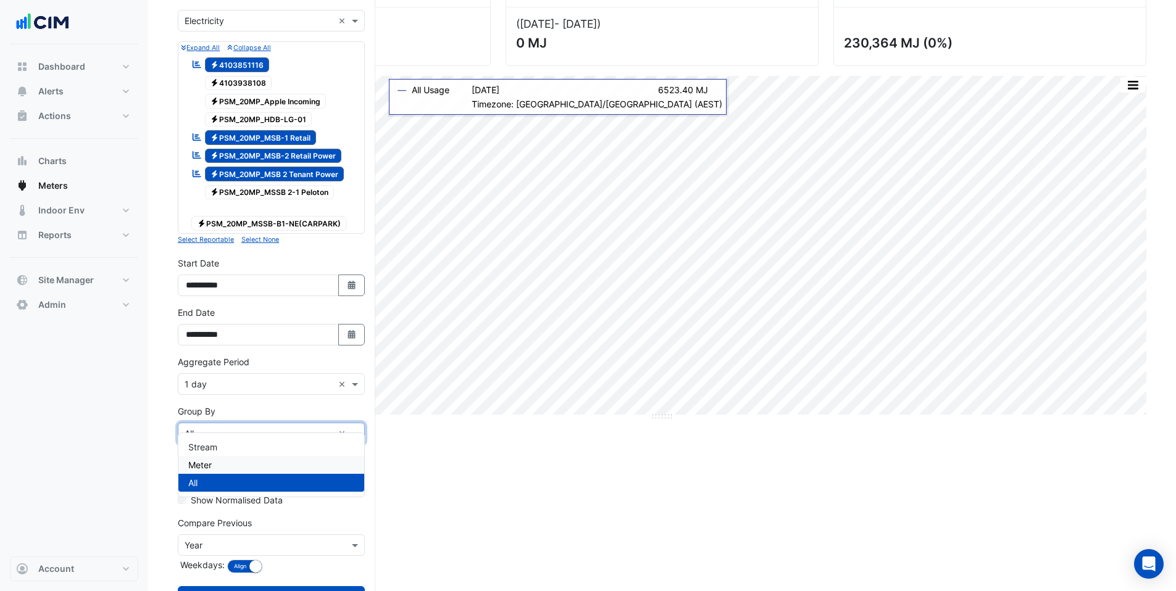
click at [216, 460] on div "Meter" at bounding box center [271, 465] width 186 height 18
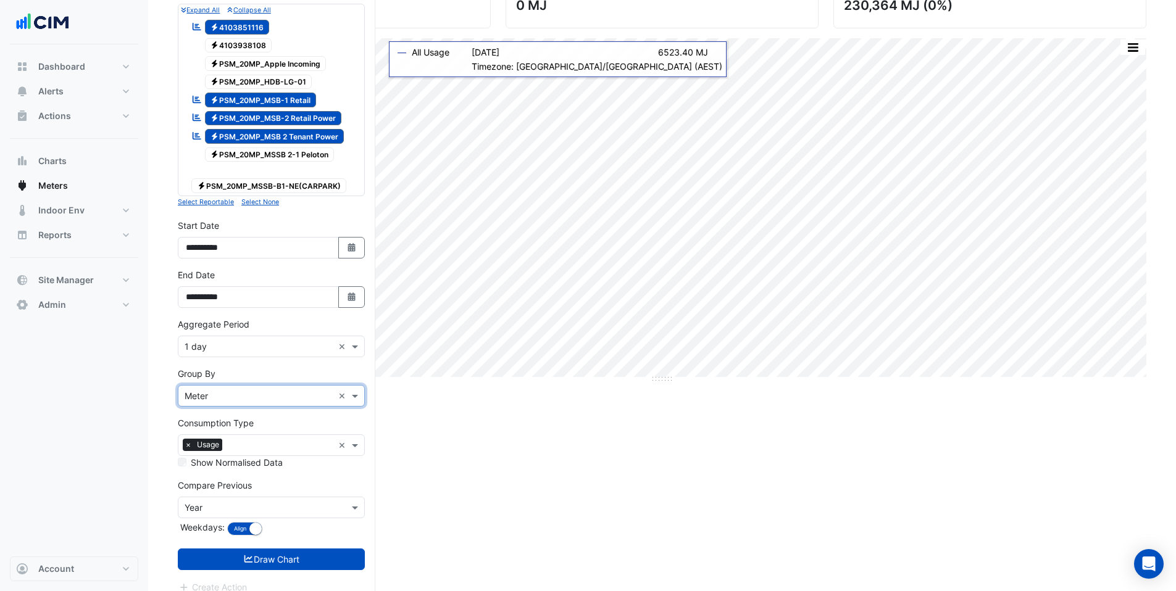
click at [283, 549] on button "Draw Chart" at bounding box center [271, 560] width 187 height 22
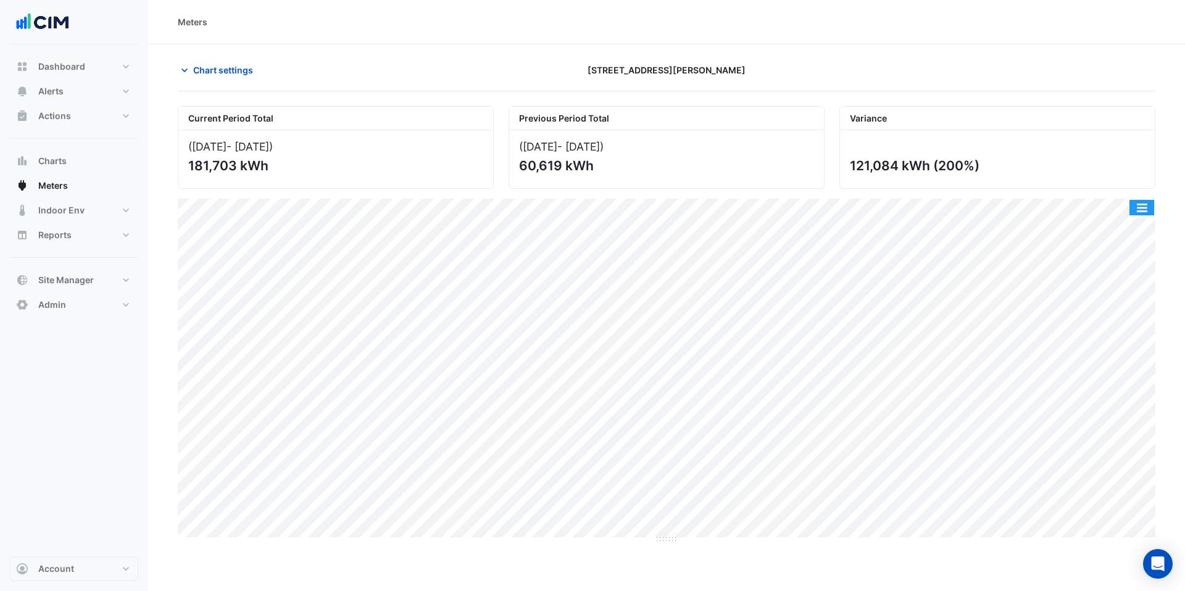
click at [1133, 213] on button "button" at bounding box center [1141, 207] width 25 height 15
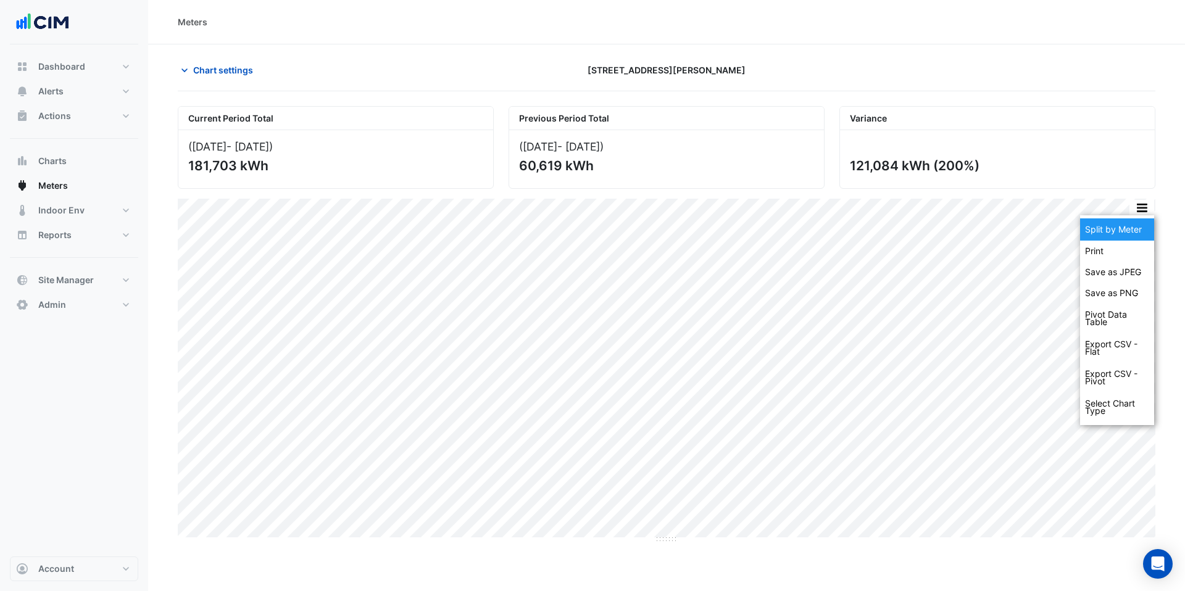
click at [1126, 235] on div "Split by Meter" at bounding box center [1117, 229] width 74 height 22
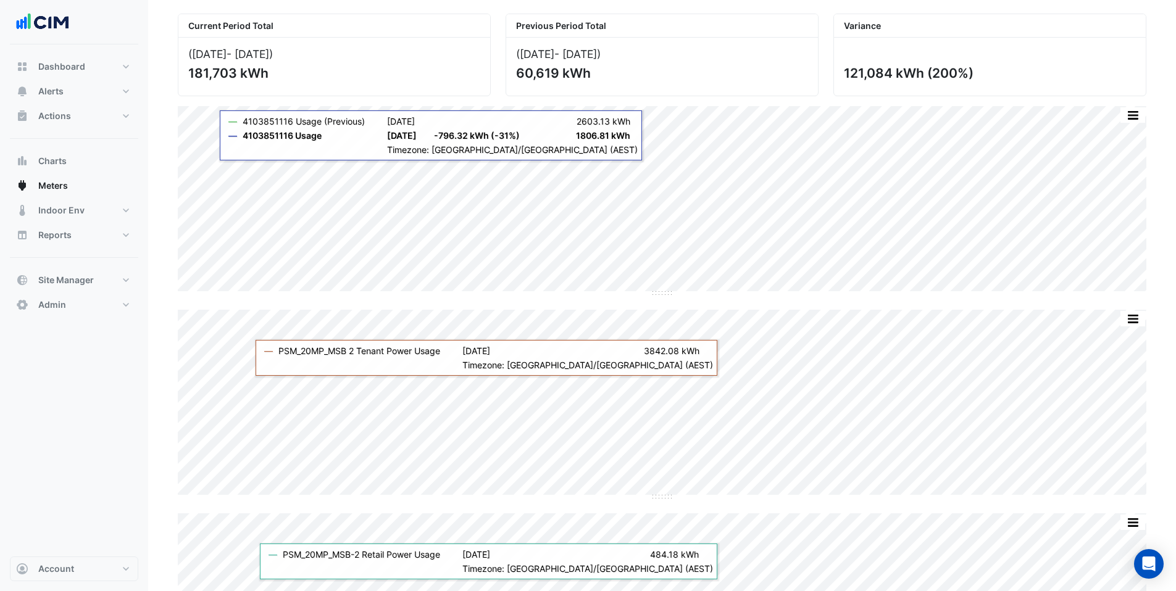
scroll to position [28, 0]
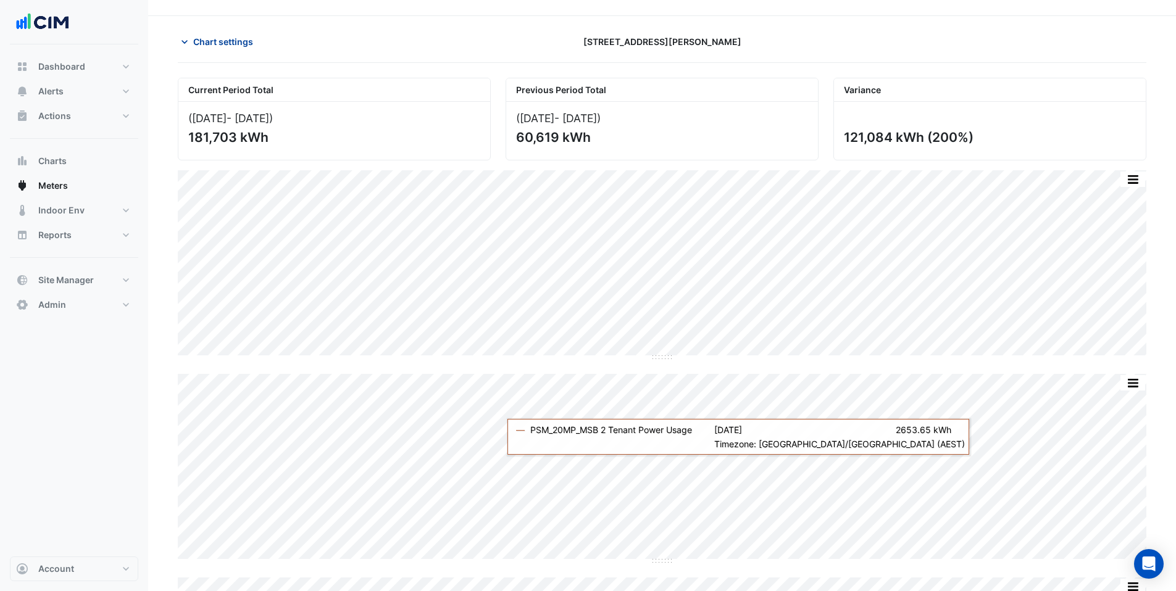
click at [199, 51] on button "Chart settings" at bounding box center [219, 42] width 83 height 22
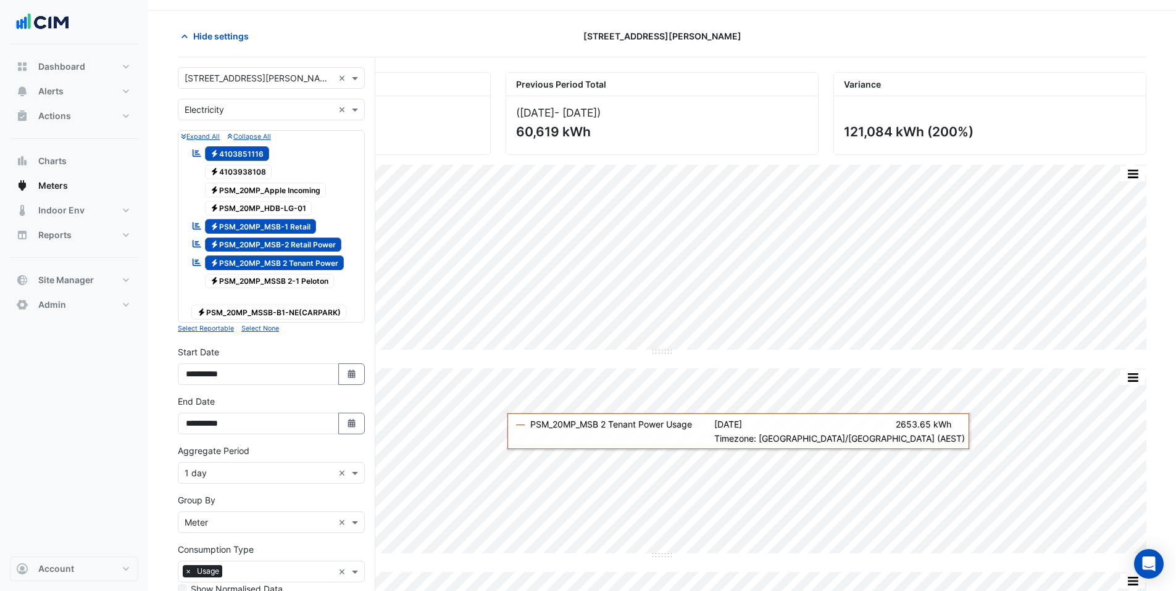
scroll to position [36, 0]
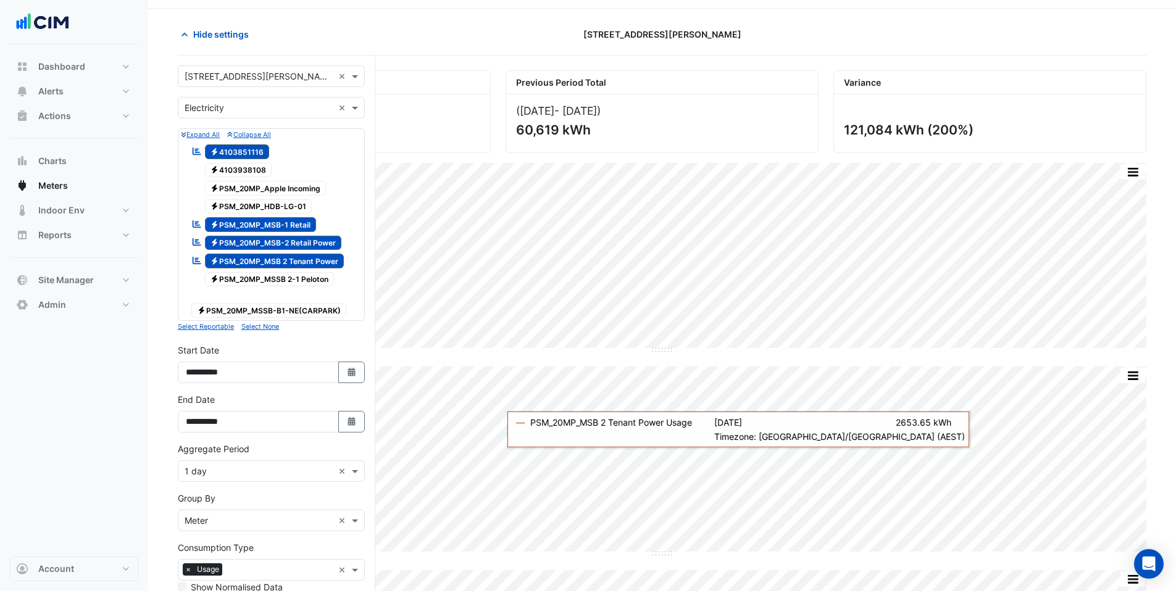
click at [263, 303] on span "Electricity PSM_20MP_MSSB-B1-NE(CARPARK)" at bounding box center [268, 310] width 155 height 15
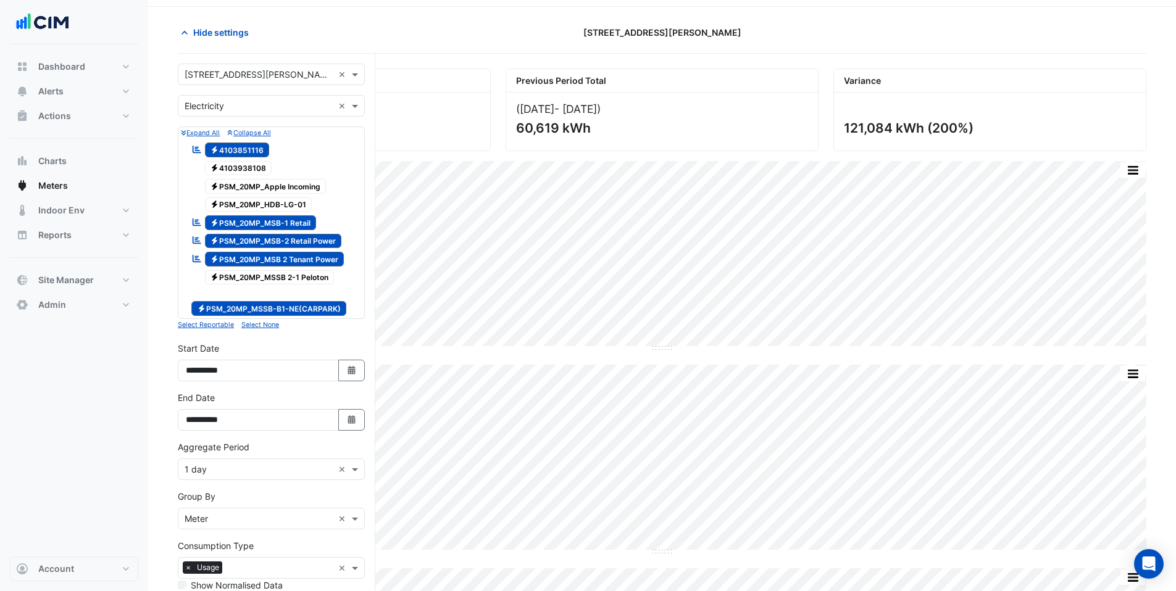
scroll to position [38, 0]
click at [258, 170] on span "Electricity 4103938108" at bounding box center [238, 167] width 67 height 15
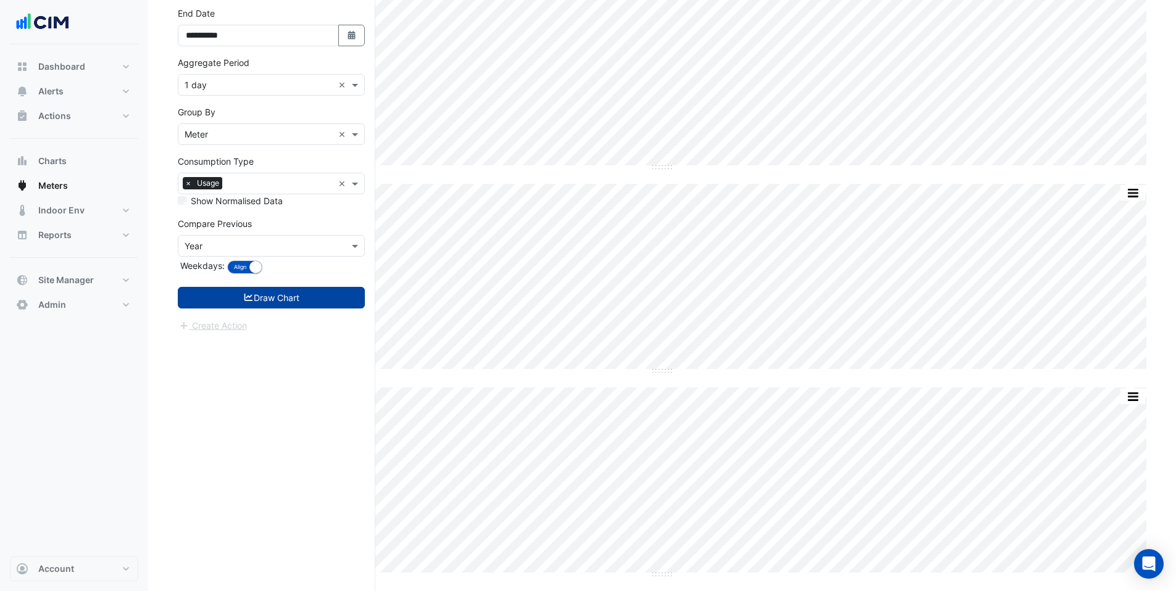
click at [257, 288] on button "Draw Chart" at bounding box center [271, 298] width 187 height 22
